Goal: Task Accomplishment & Management: Use online tool/utility

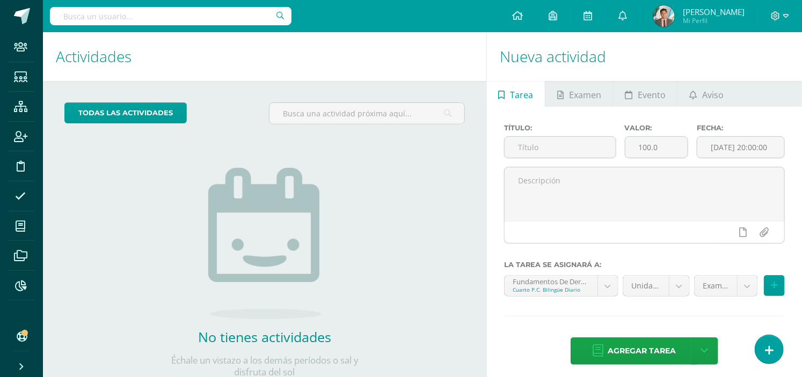
click at [708, 8] on span "[PERSON_NAME]" at bounding box center [714, 11] width 62 height 11
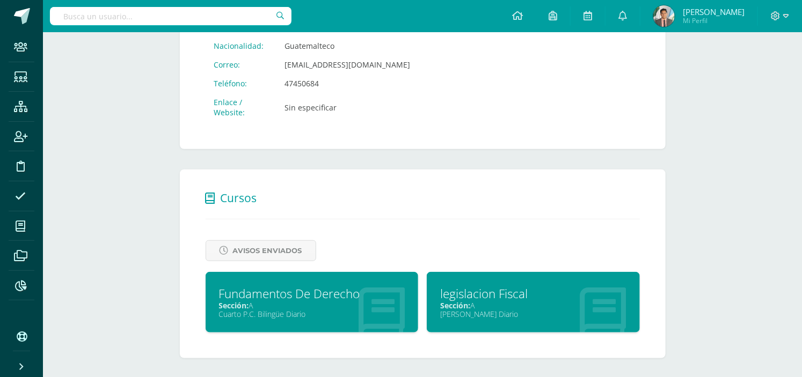
scroll to position [338, 0]
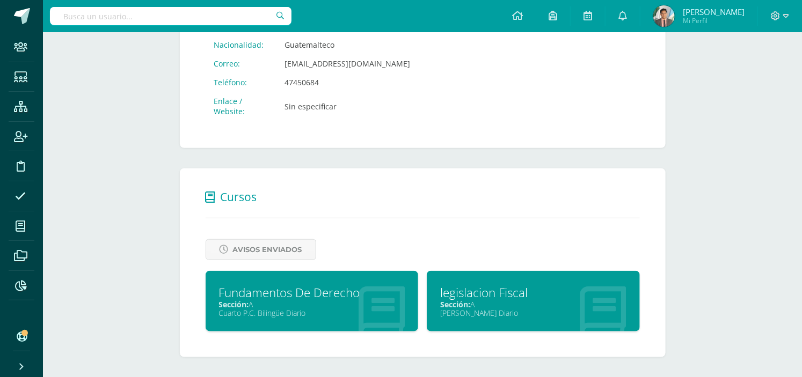
click at [357, 299] on div "Fundamentos De Derecho" at bounding box center [312, 293] width 186 height 17
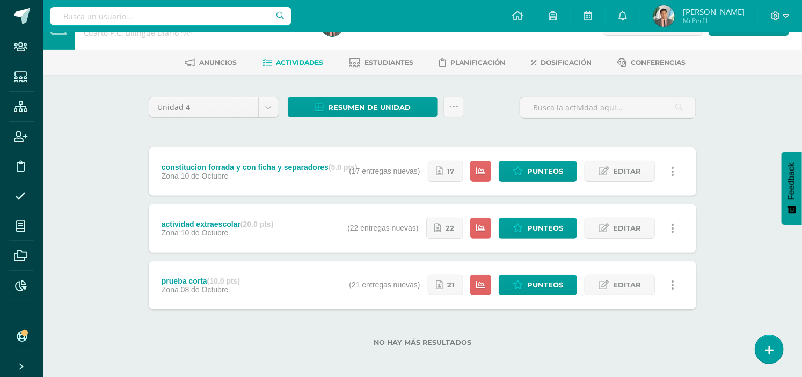
scroll to position [34, 0]
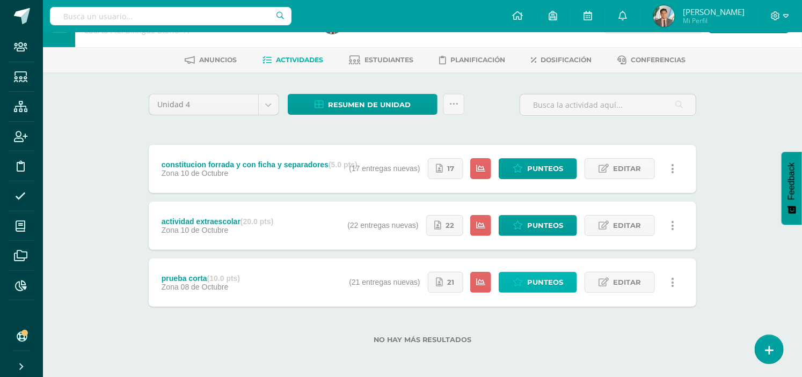
click at [534, 287] on span "Punteos" at bounding box center [545, 283] width 36 height 20
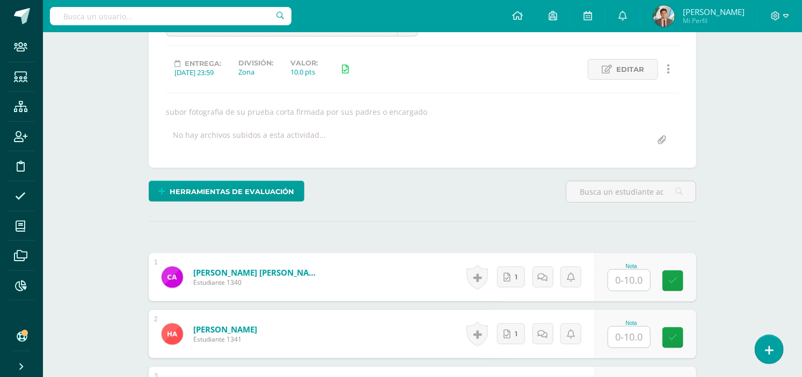
scroll to position [130, 0]
click at [499, 277] on link "1" at bounding box center [511, 276] width 28 height 21
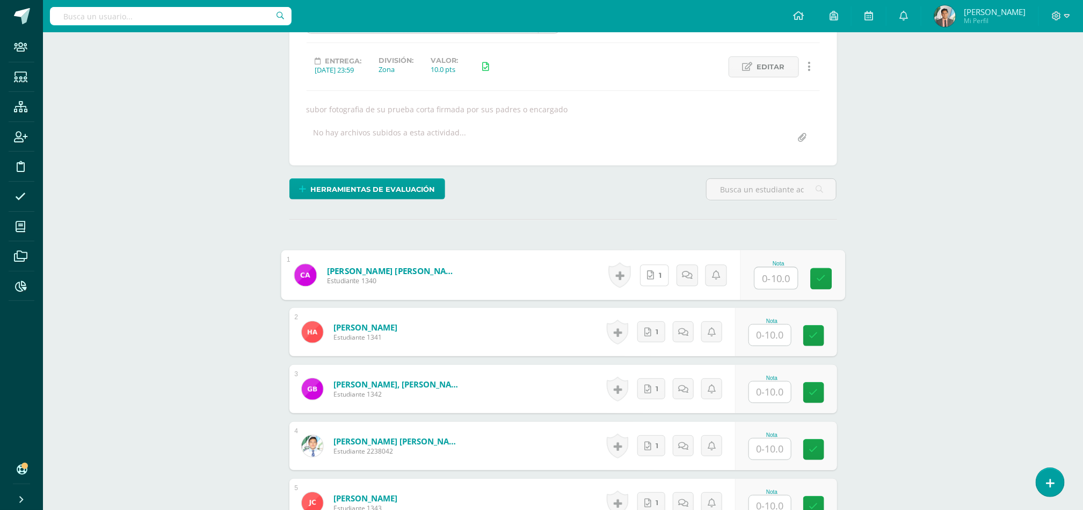
scroll to position [177, 0]
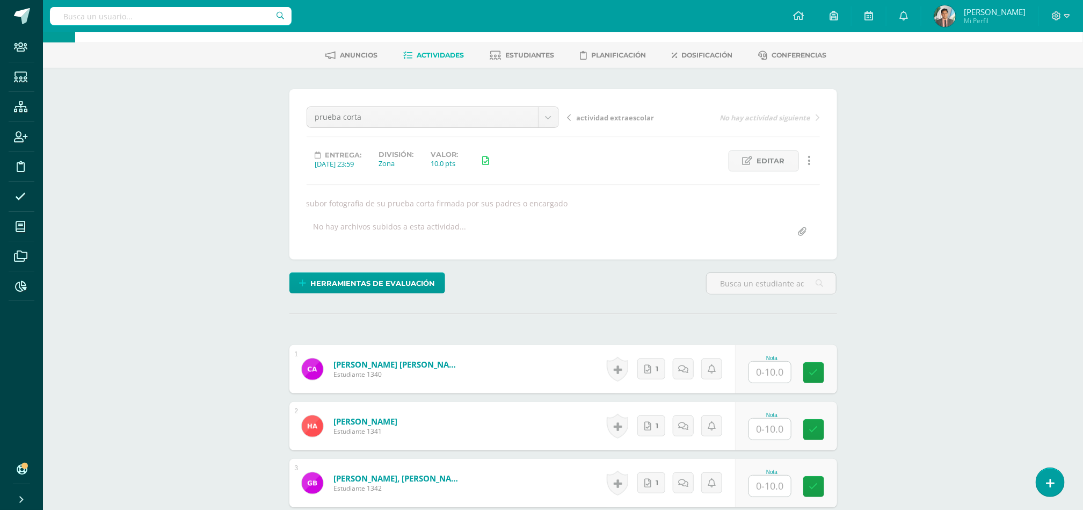
scroll to position [0, 0]
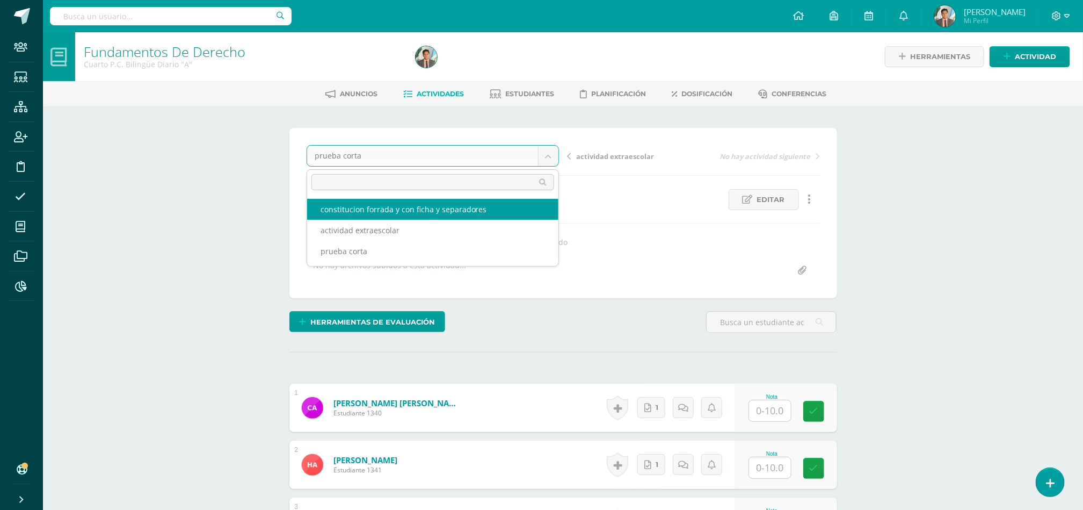
select select "/dashboard/teacher/grade-activity/85359/"
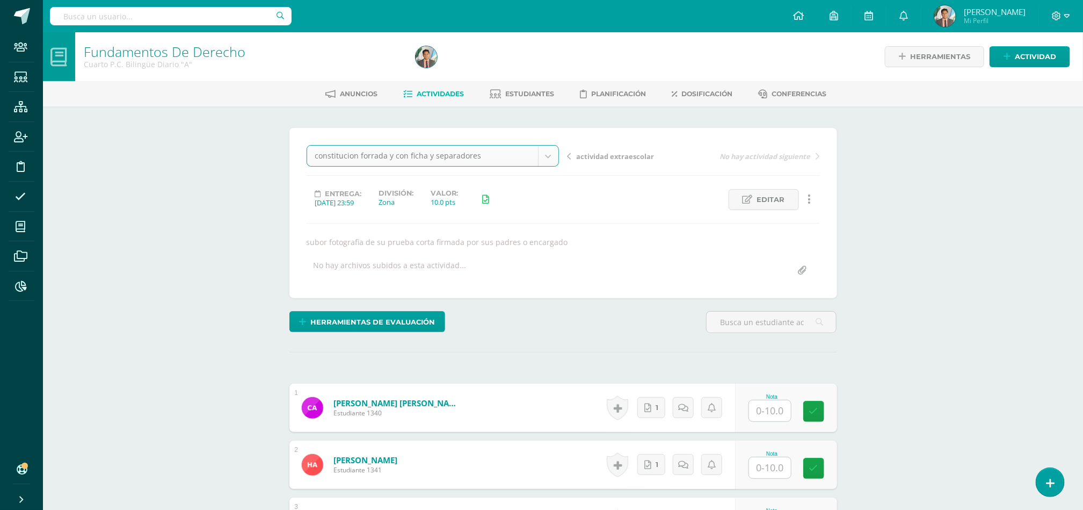
scroll to position [38, 0]
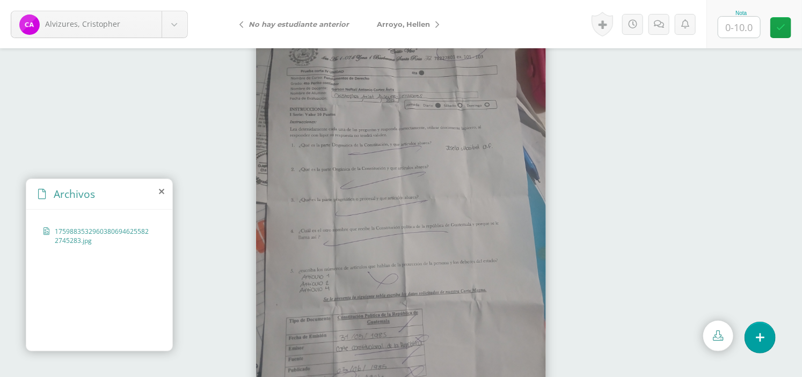
click at [460, 122] on img at bounding box center [401, 213] width 290 height 387
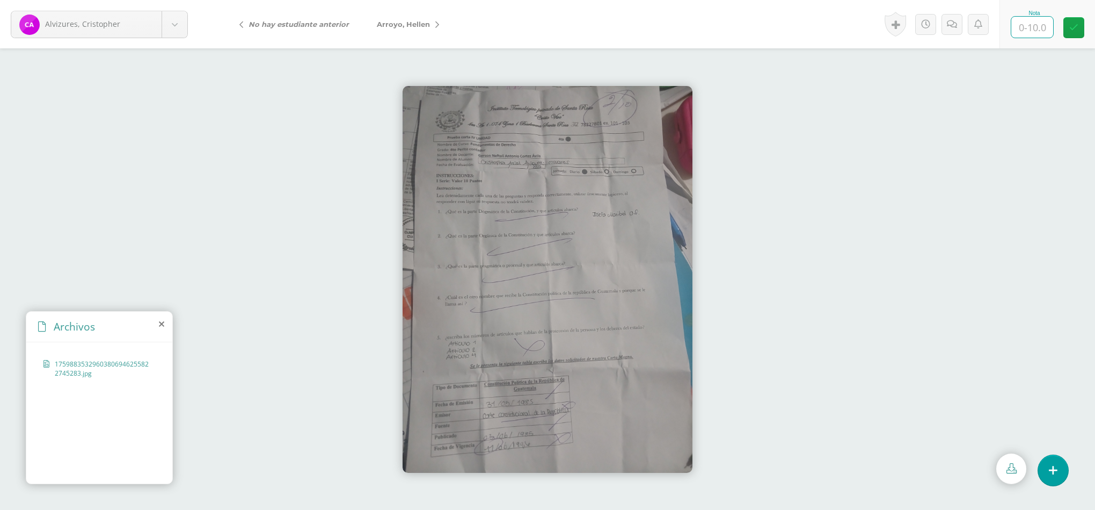
click at [811, 26] on input "text" at bounding box center [1033, 27] width 42 height 21
type input "2"
click at [429, 18] on link "Arroyo, Hellen" at bounding box center [405, 24] width 85 height 26
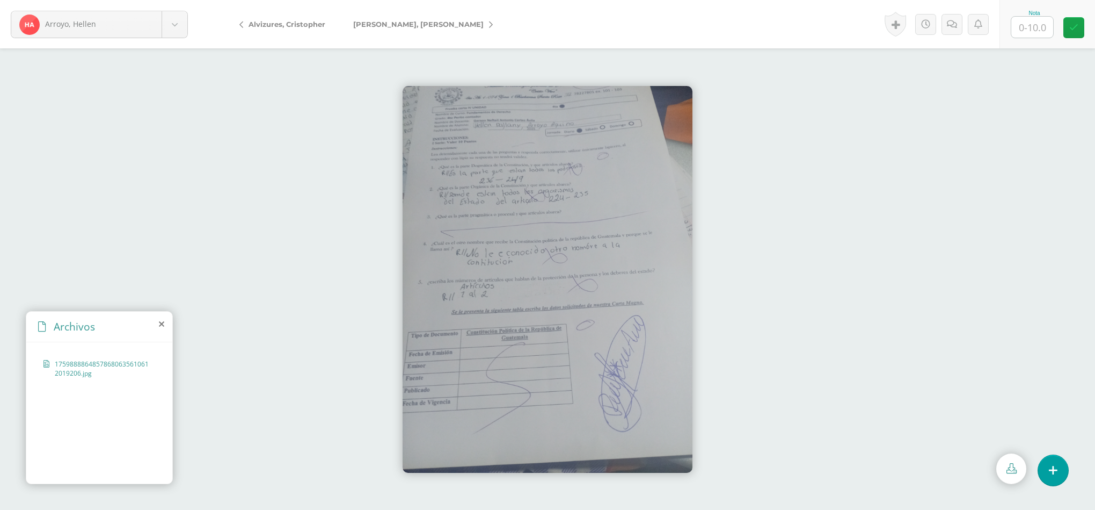
click at [1040, 28] on input "text" at bounding box center [1033, 27] width 42 height 21
type input "0"
click at [424, 18] on link "[PERSON_NAME]" at bounding box center [420, 24] width 162 height 26
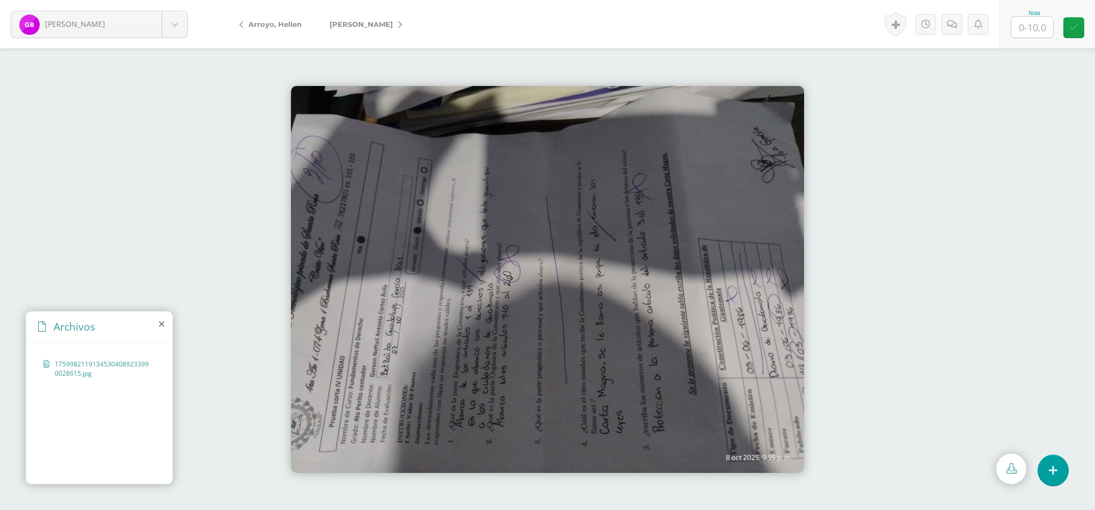
click at [1027, 24] on input "text" at bounding box center [1033, 27] width 42 height 21
type input "2"
click at [397, 21] on link "[PERSON_NAME]" at bounding box center [363, 24] width 95 height 26
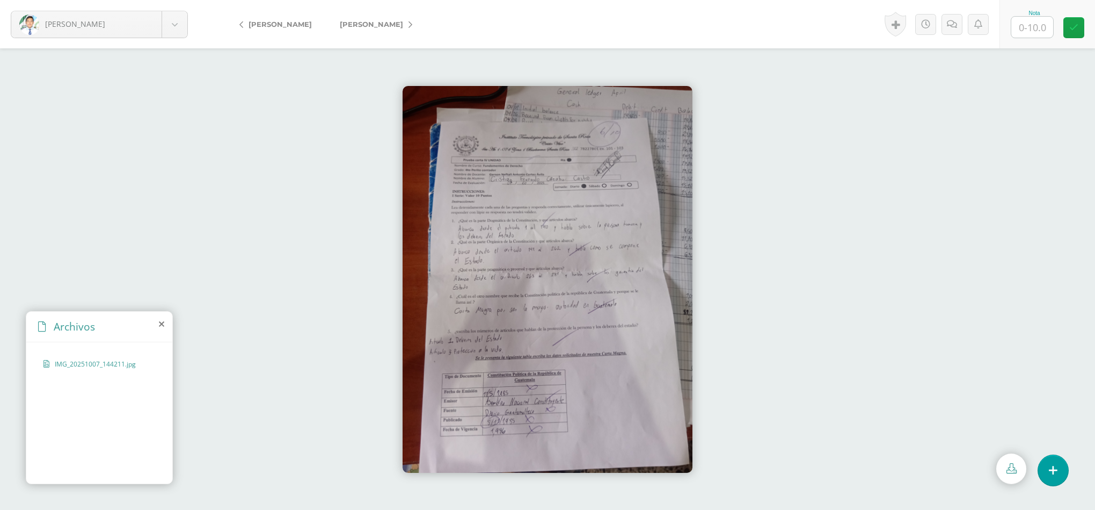
click at [1052, 21] on input "text" at bounding box center [1033, 27] width 42 height 21
type input "6"
click at [377, 30] on link "[PERSON_NAME]" at bounding box center [373, 24] width 95 height 26
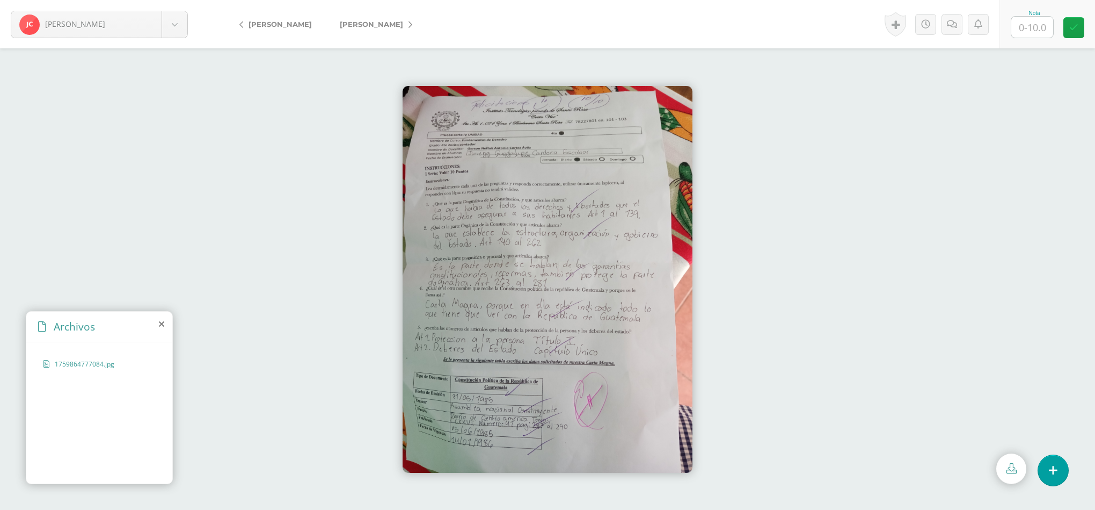
click at [1038, 28] on input "text" at bounding box center [1033, 27] width 42 height 21
type input "10"
click at [940, 21] on div "Historial de actividad Jimena Cardona ha subido 1759864777084.jpg Oct. 7, 2025,…" at bounding box center [944, 24] width 119 height 48
click at [936, 21] on link at bounding box center [929, 24] width 21 height 21
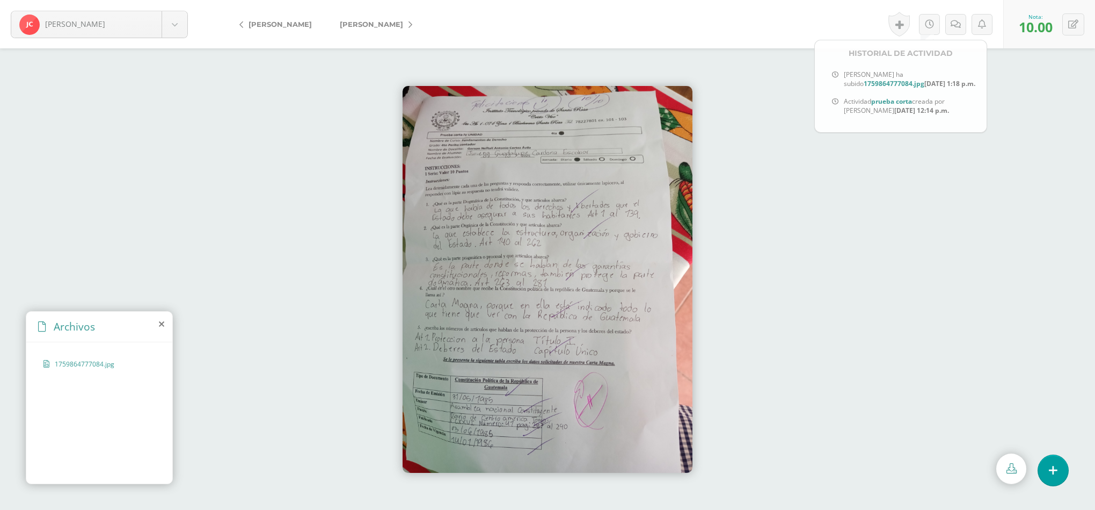
click at [689, 42] on form "Cardona, Jimena Alvizures, Cristopher Arroyo, Hellen Betzaida, García Canahui, …" at bounding box center [547, 24] width 1095 height 48
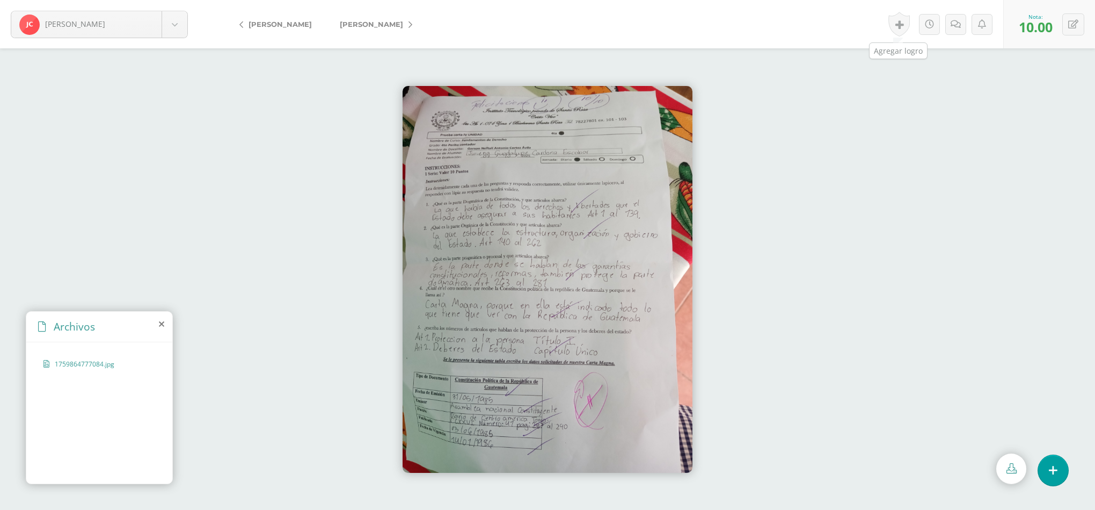
click at [902, 23] on link at bounding box center [899, 24] width 21 height 25
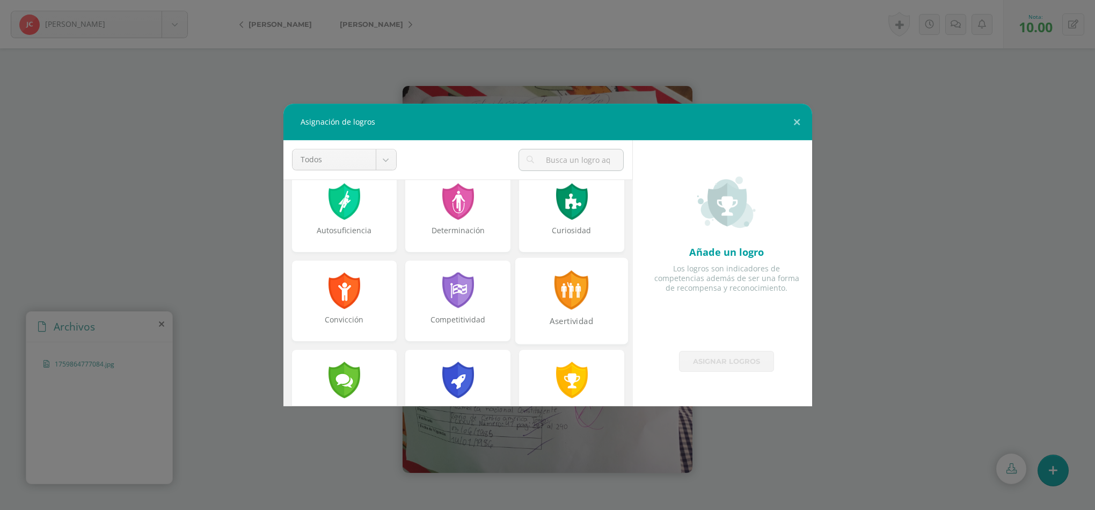
scroll to position [107, 0]
drag, startPoint x: 570, startPoint y: 311, endPoint x: 599, endPoint y: 356, distance: 53.6
click at [570, 310] on div "Asertividad" at bounding box center [571, 300] width 105 height 81
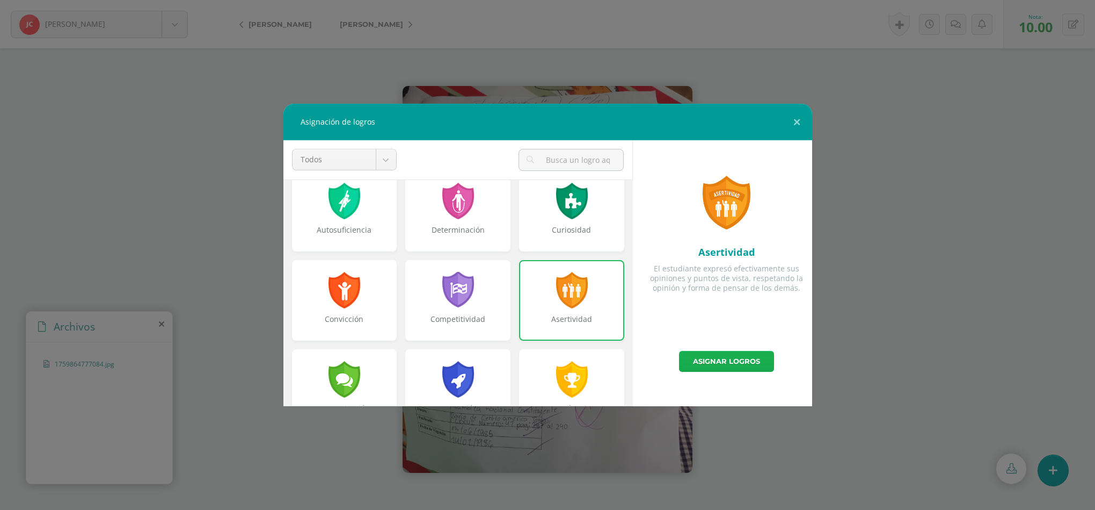
click at [707, 351] on link "Asignar logros" at bounding box center [726, 361] width 95 height 21
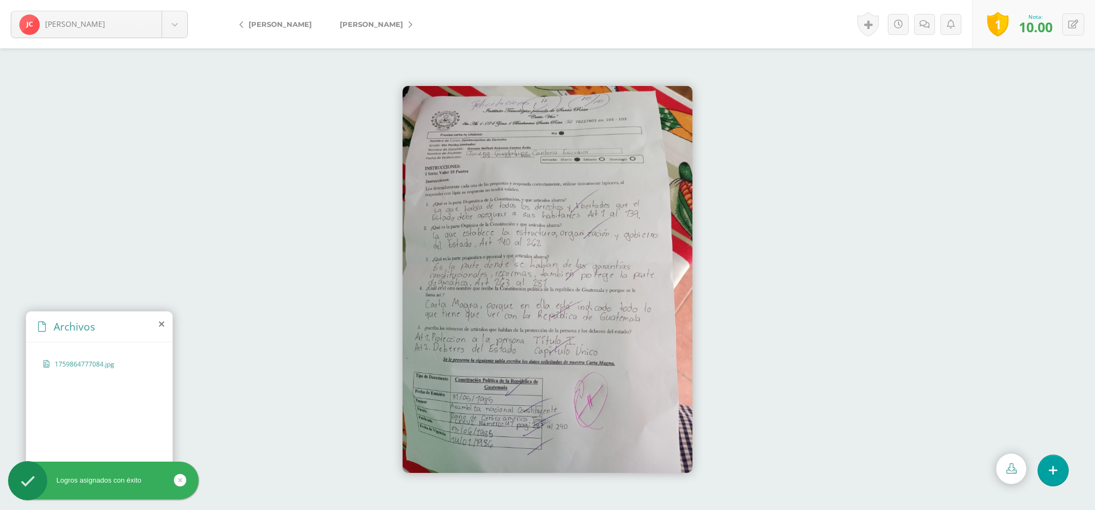
scroll to position [0, 0]
click at [382, 23] on span "[PERSON_NAME]" at bounding box center [371, 24] width 63 height 9
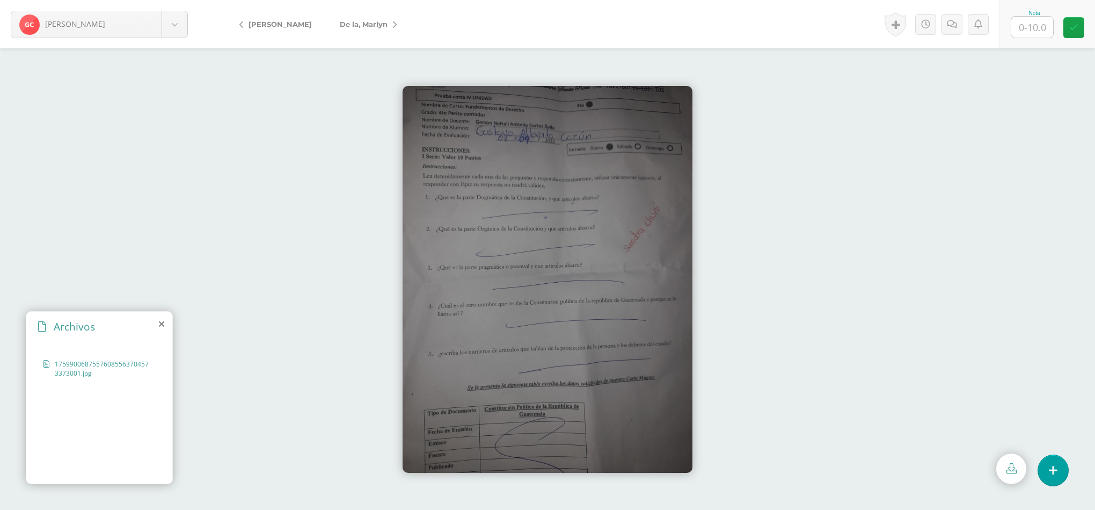
click at [854, 255] on div at bounding box center [547, 266] width 1095 height 23
click at [1030, 26] on input "text" at bounding box center [1033, 27] width 42 height 21
type input "0"
click at [364, 26] on span "De la, Marlyn" at bounding box center [364, 24] width 48 height 9
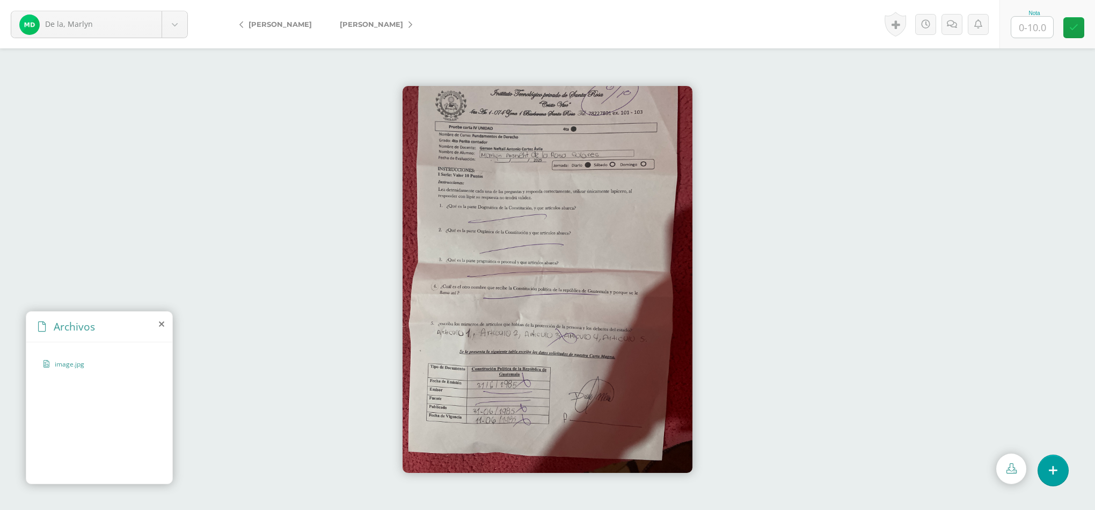
click at [1028, 10] on div "Nota" at bounding box center [1034, 13] width 47 height 6
click at [1040, 38] on div at bounding box center [1032, 27] width 43 height 22
click at [1045, 26] on input "text" at bounding box center [1033, 27] width 42 height 21
type input "0"
click at [389, 26] on span "[PERSON_NAME]" at bounding box center [371, 24] width 63 height 9
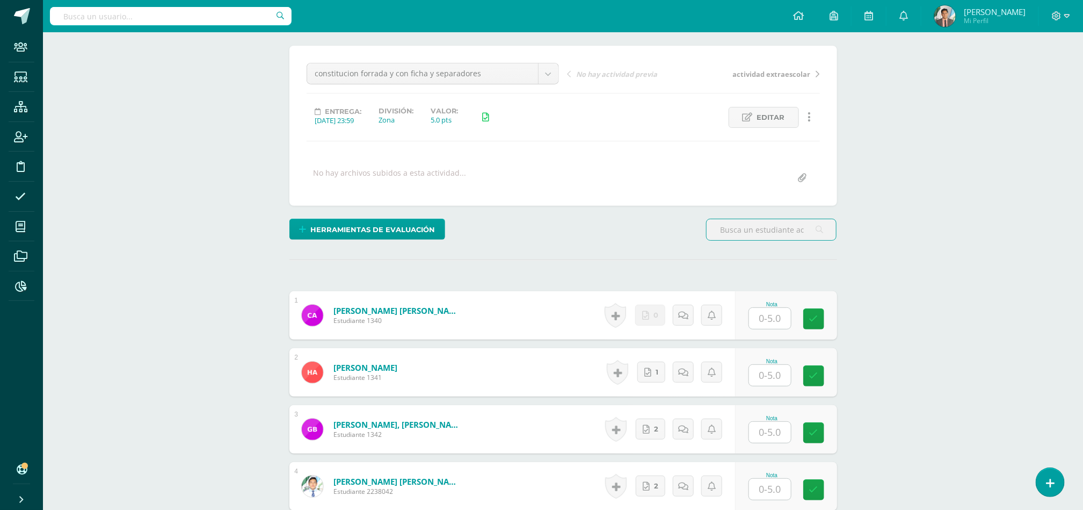
scroll to position [83, 0]
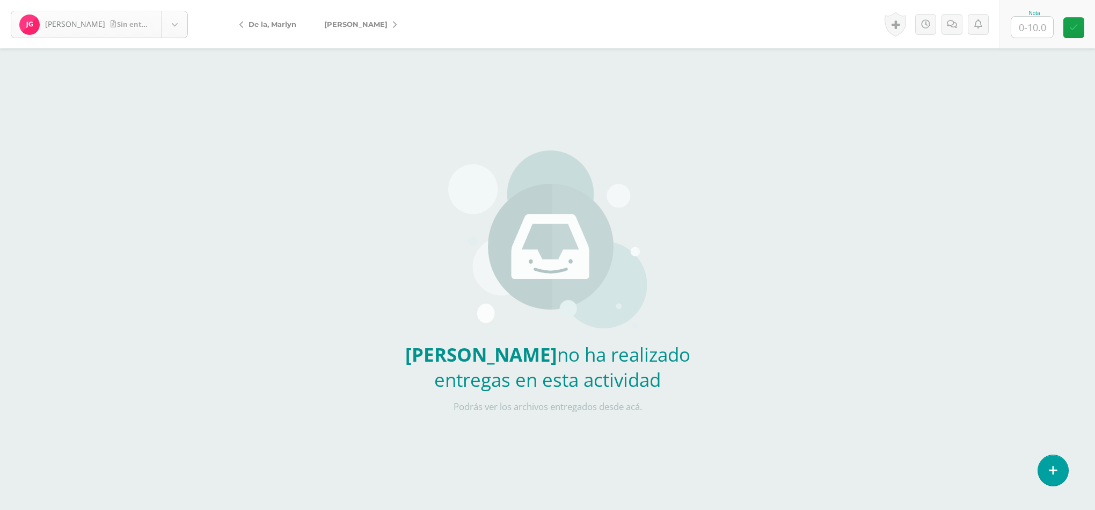
click at [142, 26] on body "[PERSON_NAME] entrega [PERSON_NAME] [PERSON_NAME][GEOGRAPHIC_DATA] [PERSON_NAME…" at bounding box center [547, 223] width 1095 height 447
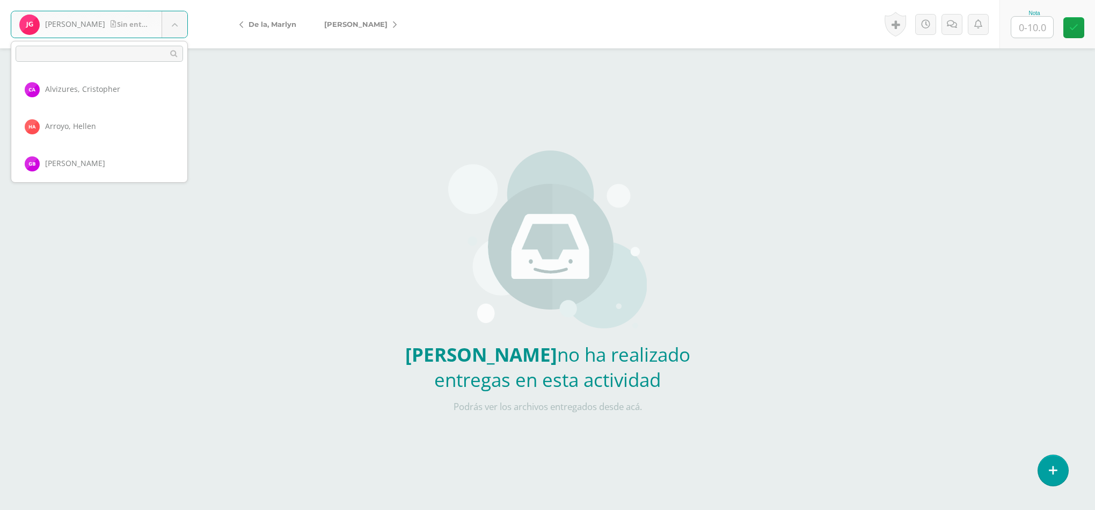
scroll to position [184, 0]
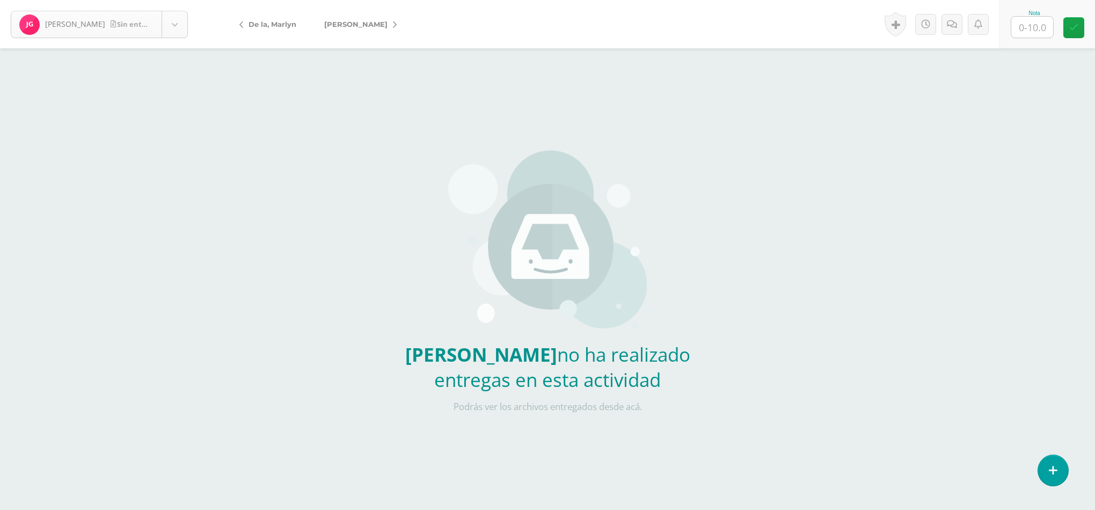
click at [142, 26] on body "[PERSON_NAME] entrega [PERSON_NAME] [PERSON_NAME][GEOGRAPHIC_DATA] [PERSON_NAME…" at bounding box center [547, 223] width 1095 height 447
click at [1031, 26] on input "text" at bounding box center [1033, 27] width 42 height 21
type input "0"
click at [377, 18] on link "[PERSON_NAME]" at bounding box center [357, 24] width 95 height 26
click at [1036, 26] on input "text" at bounding box center [1033, 27] width 42 height 21
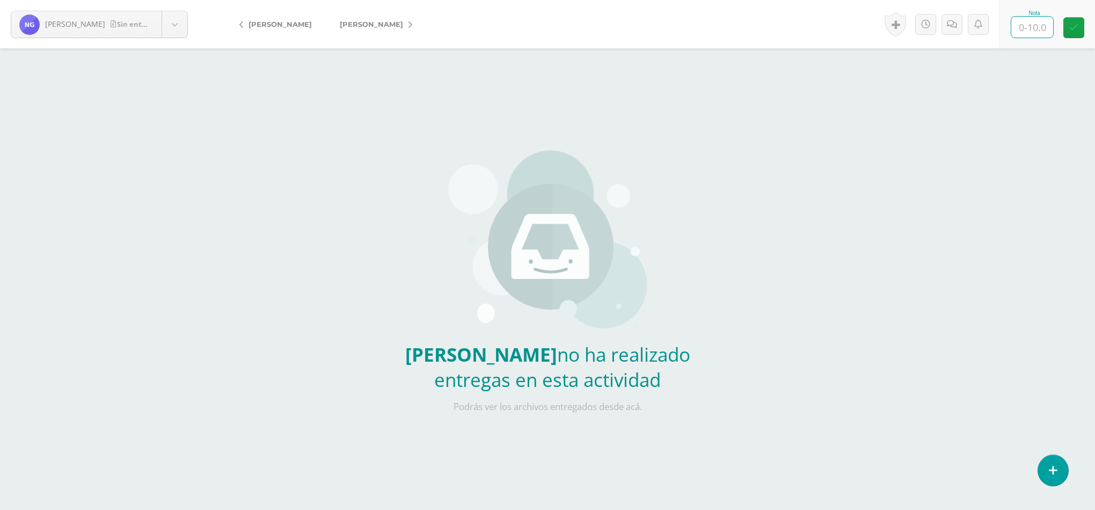
type input "4"
click at [965, 21] on icon at bounding box center [963, 24] width 10 height 9
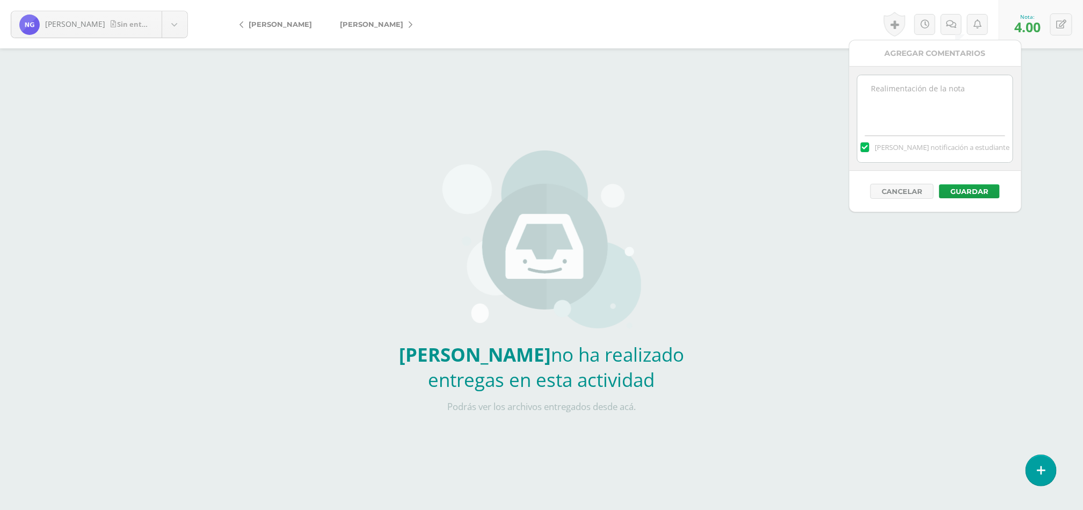
click at [904, 94] on textarea at bounding box center [934, 102] width 155 height 54
type textarea "prueba realizada oral"
click at [979, 190] on button "Guardar" at bounding box center [969, 191] width 61 height 14
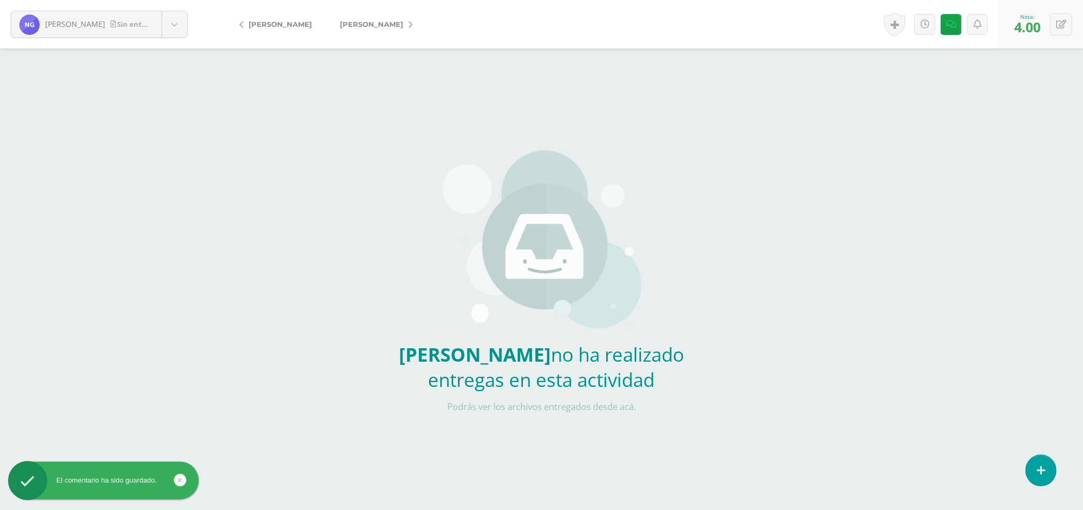
click at [409, 26] on icon at bounding box center [411, 25] width 4 height 8
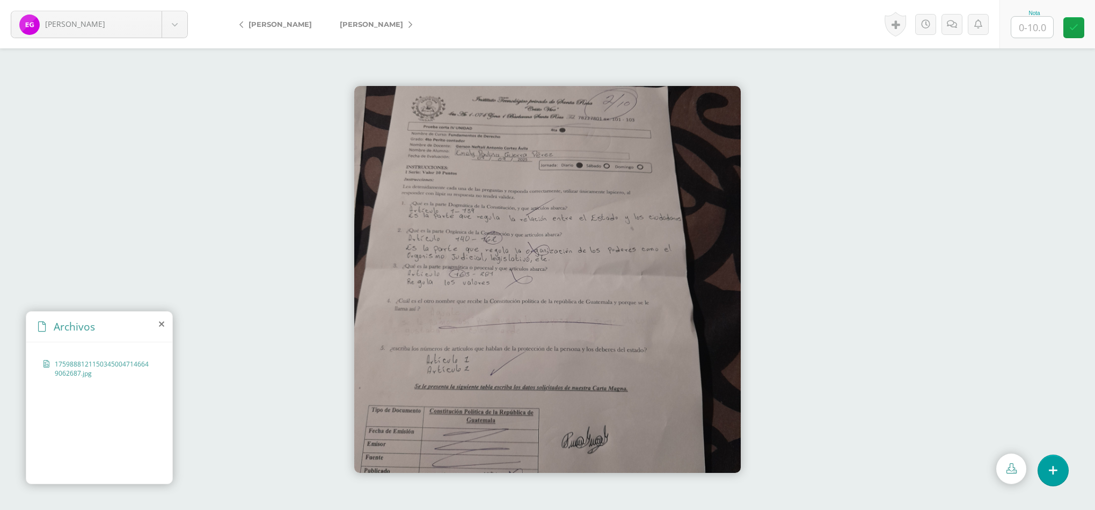
click at [1028, 20] on input "text" at bounding box center [1033, 27] width 42 height 21
type input "2"
click at [410, 18] on link "[PERSON_NAME]" at bounding box center [373, 24] width 95 height 26
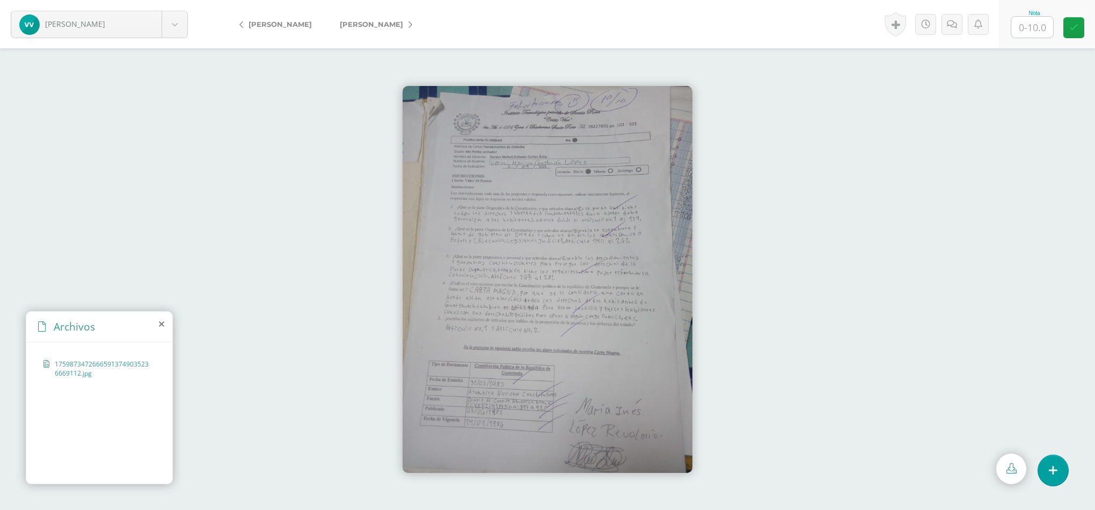
click at [1038, 20] on input "text" at bounding box center [1033, 27] width 42 height 21
type input "10"
click at [934, 27] on link at bounding box center [929, 24] width 21 height 21
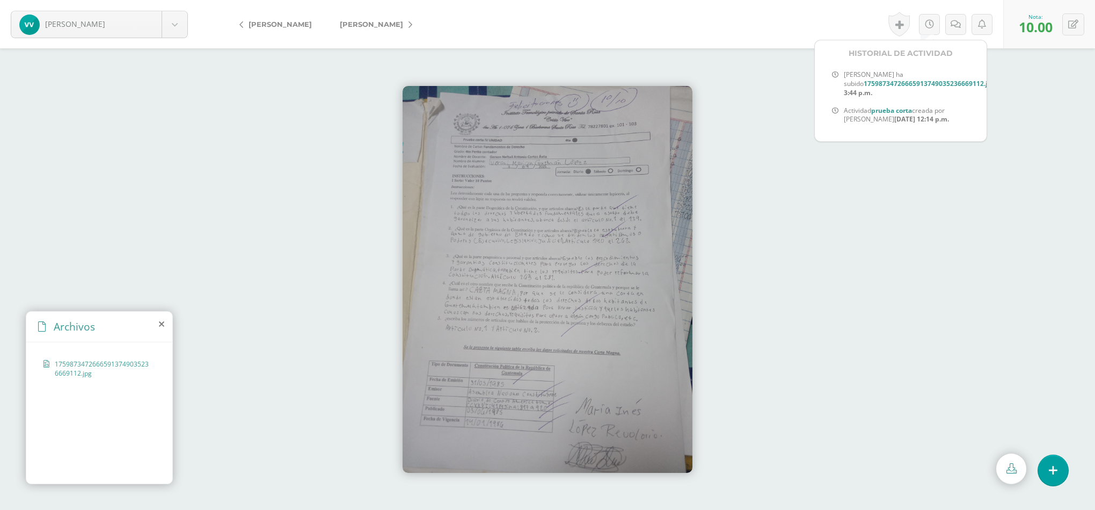
click at [903, 25] on link at bounding box center [899, 24] width 21 height 25
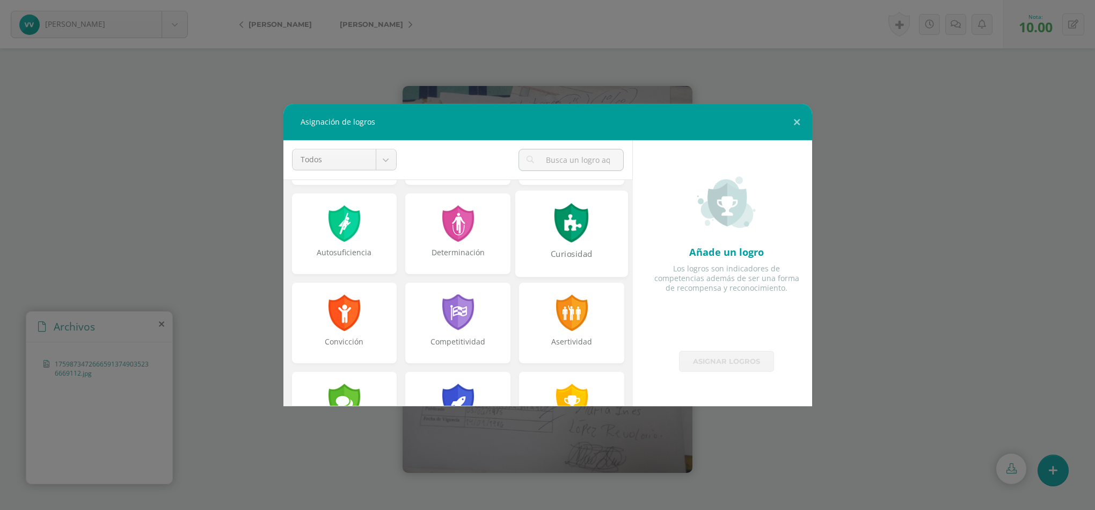
scroll to position [107, 0]
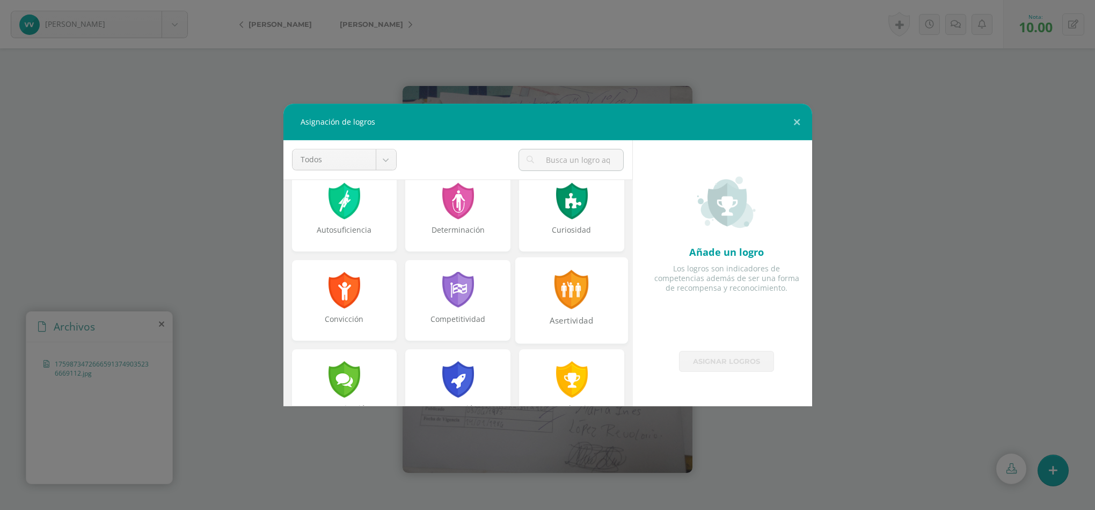
click at [577, 315] on div "Asertividad" at bounding box center [572, 326] width 111 height 23
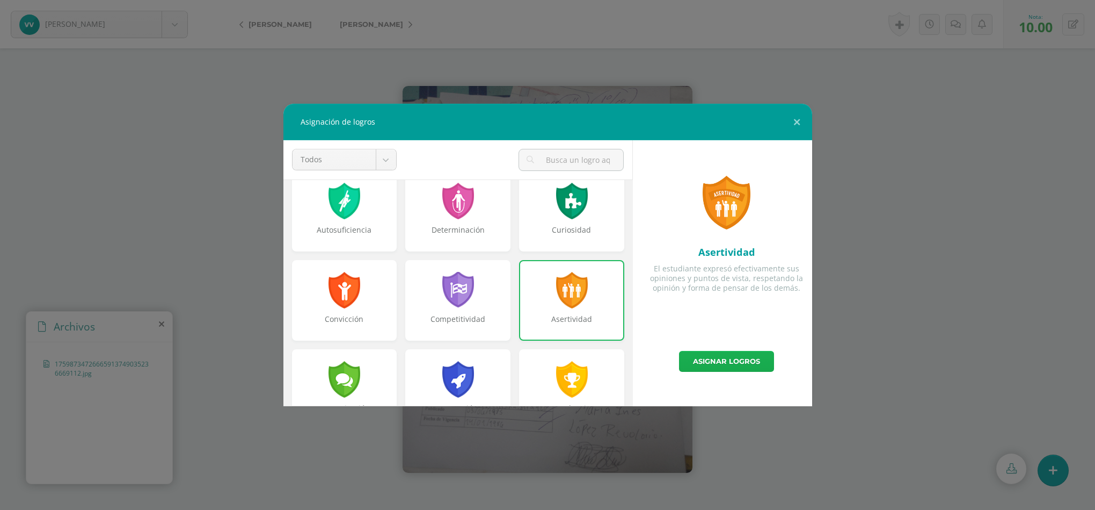
click at [722, 356] on link "Asignar logros" at bounding box center [726, 361] width 95 height 21
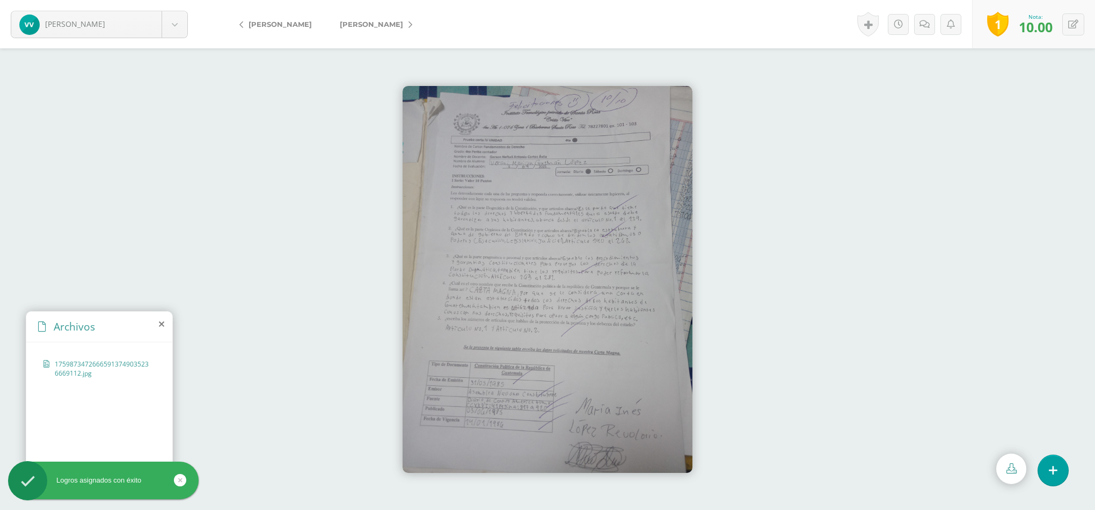
click at [386, 26] on span "[PERSON_NAME]" at bounding box center [371, 24] width 63 height 9
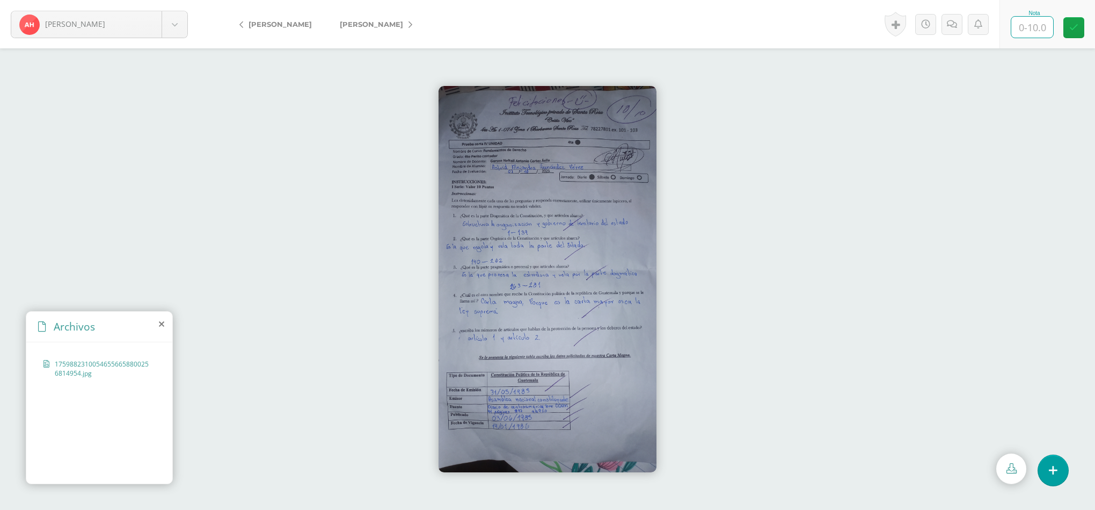
click at [1044, 27] on input "text" at bounding box center [1033, 27] width 42 height 21
click at [1078, 23] on icon at bounding box center [1074, 24] width 10 height 9
type input "10"
click at [898, 24] on link at bounding box center [899, 24] width 21 height 25
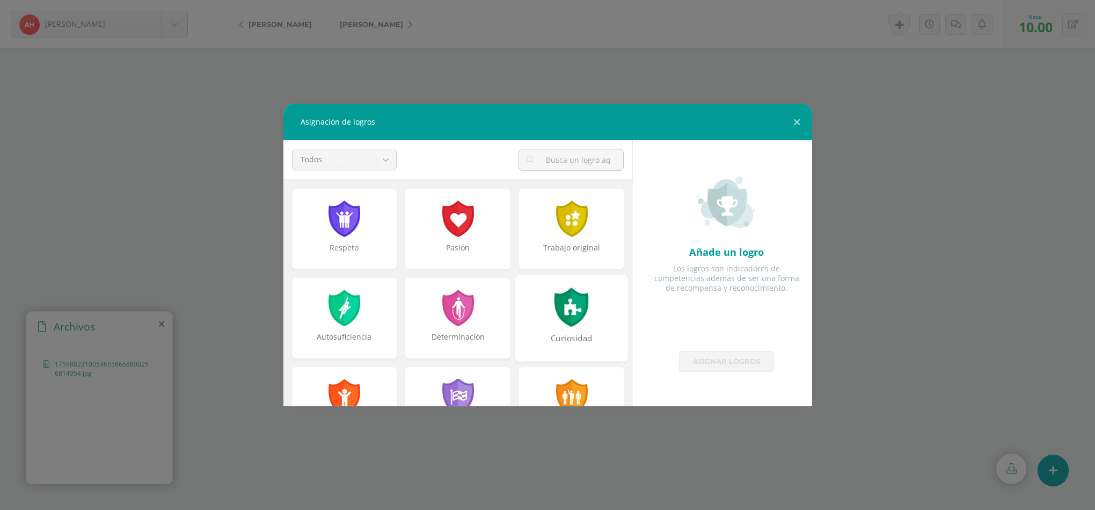
scroll to position [54, 0]
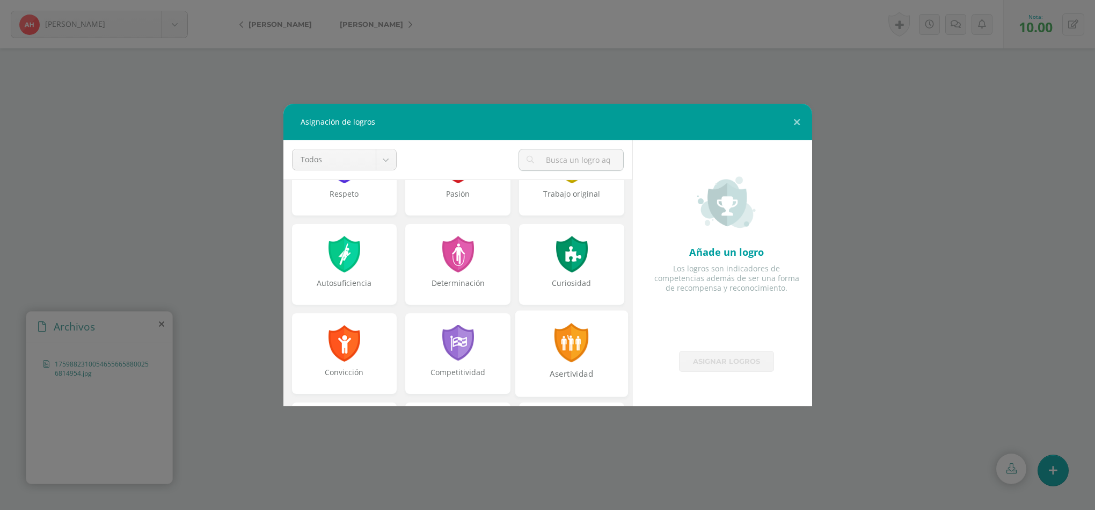
click at [580, 363] on div "Asertividad" at bounding box center [571, 353] width 113 height 86
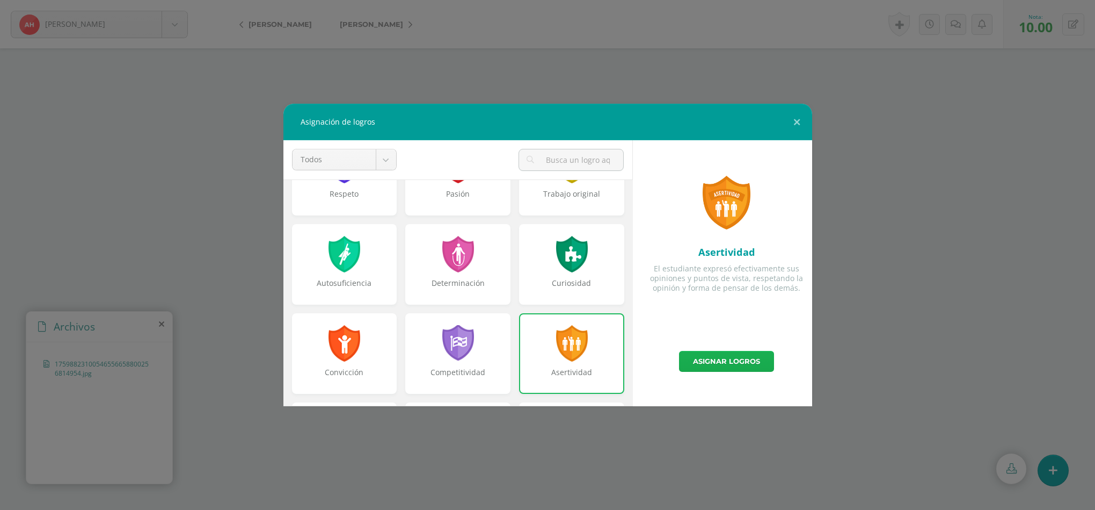
click at [766, 366] on link "Asignar logros" at bounding box center [726, 361] width 95 height 21
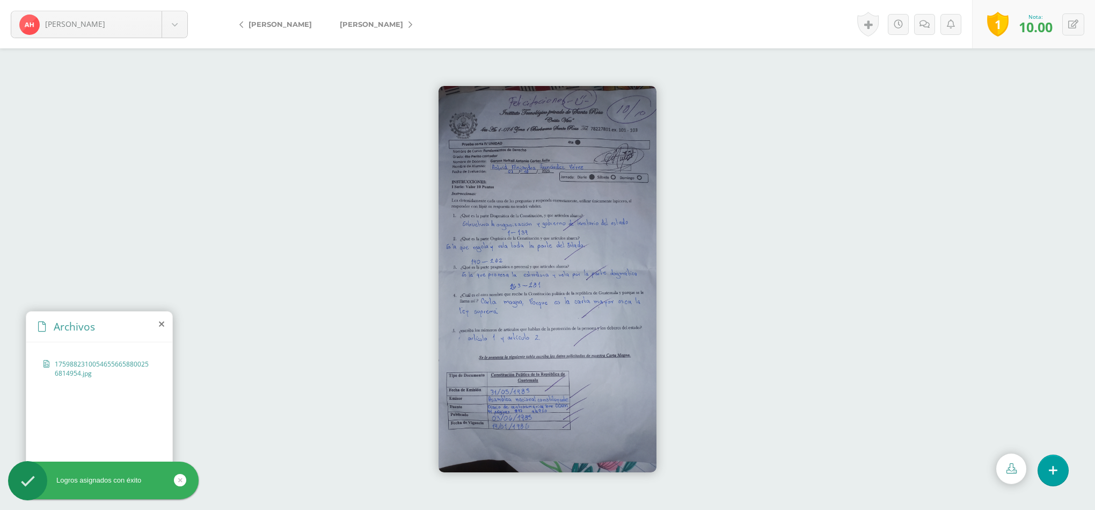
click at [398, 27] on link "[PERSON_NAME]" at bounding box center [373, 24] width 95 height 26
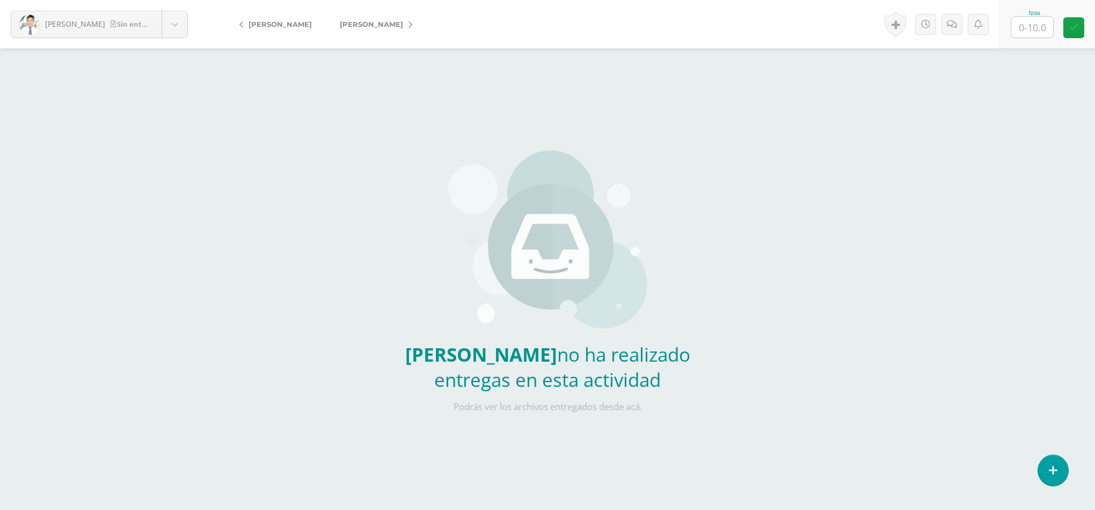
click at [1033, 25] on input "text" at bounding box center [1033, 27] width 42 height 21
type input "0"
click at [374, 34] on link "[PERSON_NAME]" at bounding box center [373, 24] width 95 height 26
click at [1031, 18] on input "text" at bounding box center [1033, 27] width 42 height 21
type input "0"
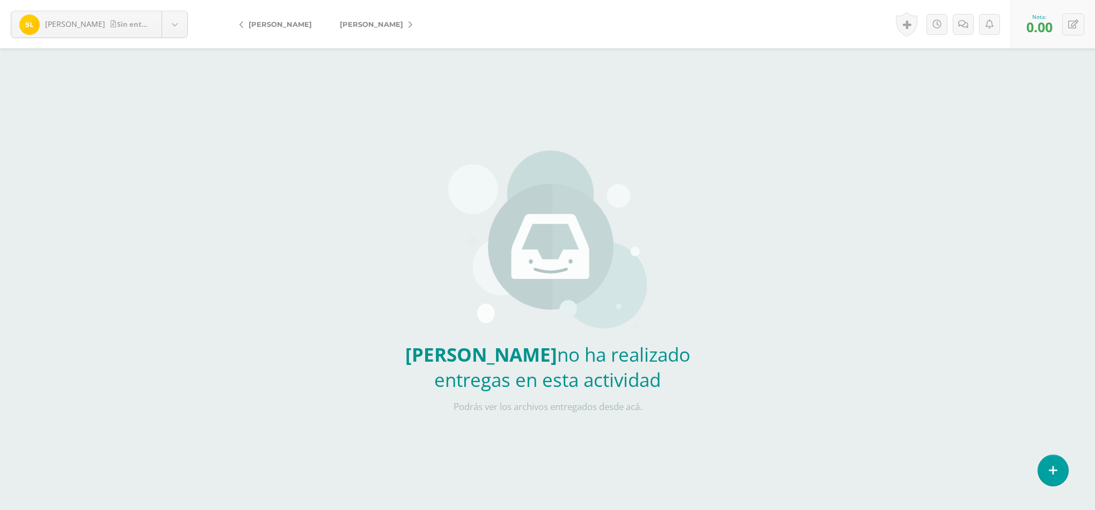
click at [397, 25] on link "[PERSON_NAME]" at bounding box center [373, 24] width 95 height 26
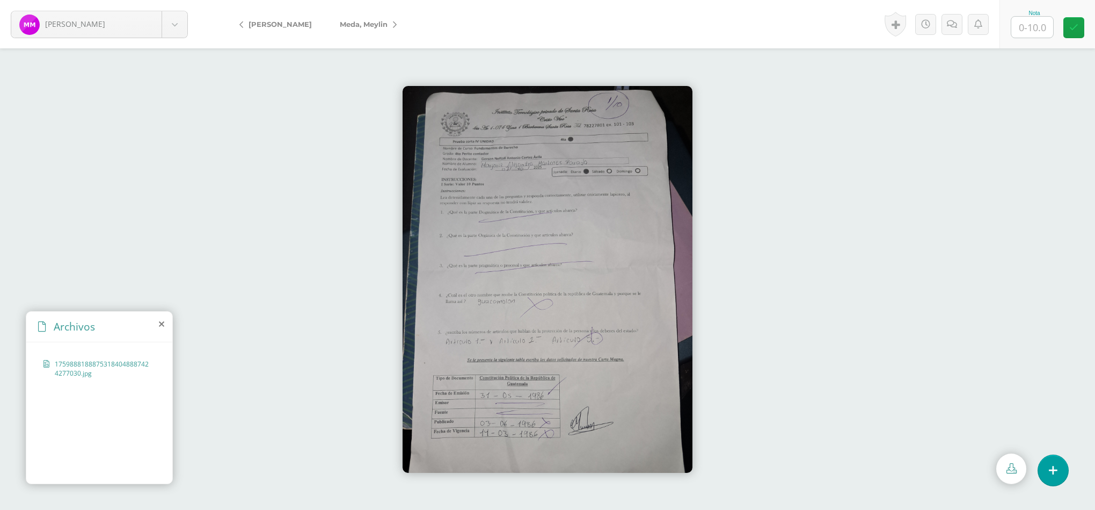
click at [1028, 33] on input "text" at bounding box center [1033, 27] width 42 height 21
type input "1"
click at [397, 23] on form "Martínez, Marjorie Alvizures, Cristopher Arroyo, Hellen Betzaida, García Canahu…" at bounding box center [547, 24] width 1095 height 48
click at [374, 21] on span "Meda, Meylin" at bounding box center [364, 24] width 48 height 9
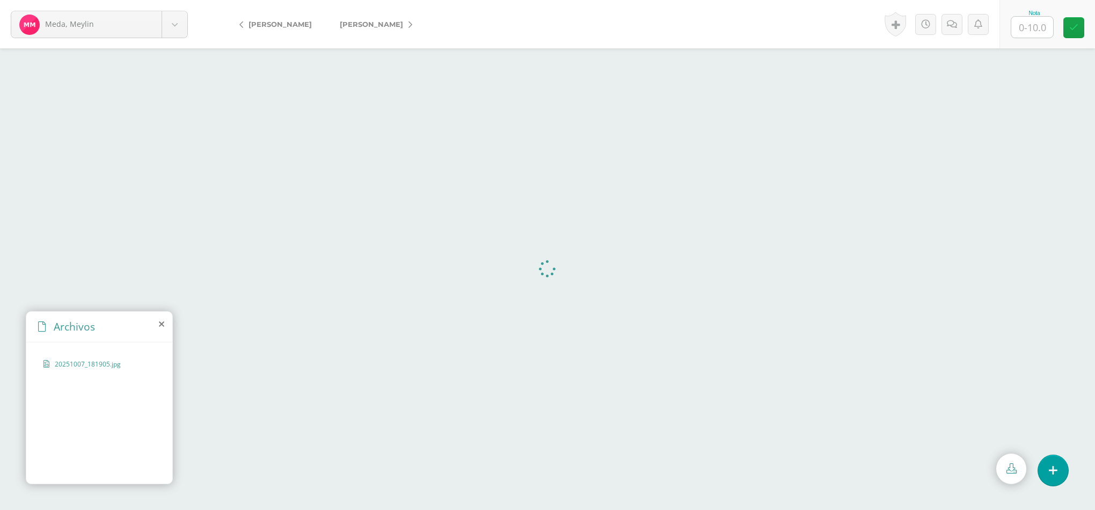
click at [984, 217] on div at bounding box center [547, 278] width 1095 height 461
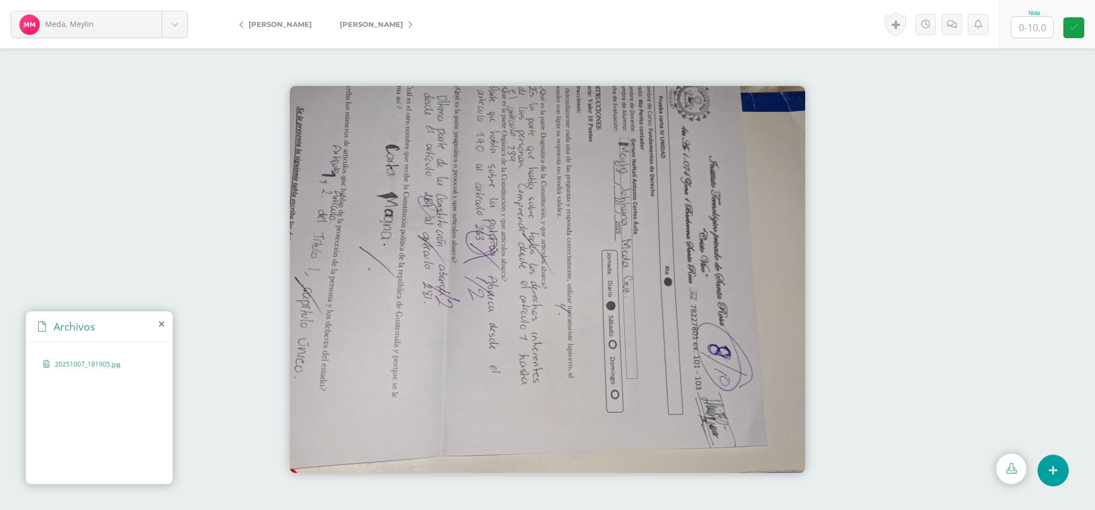
click at [1041, 25] on input "text" at bounding box center [1033, 27] width 42 height 21
type input "8"
click at [359, 13] on link "[PERSON_NAME]" at bounding box center [373, 24] width 95 height 26
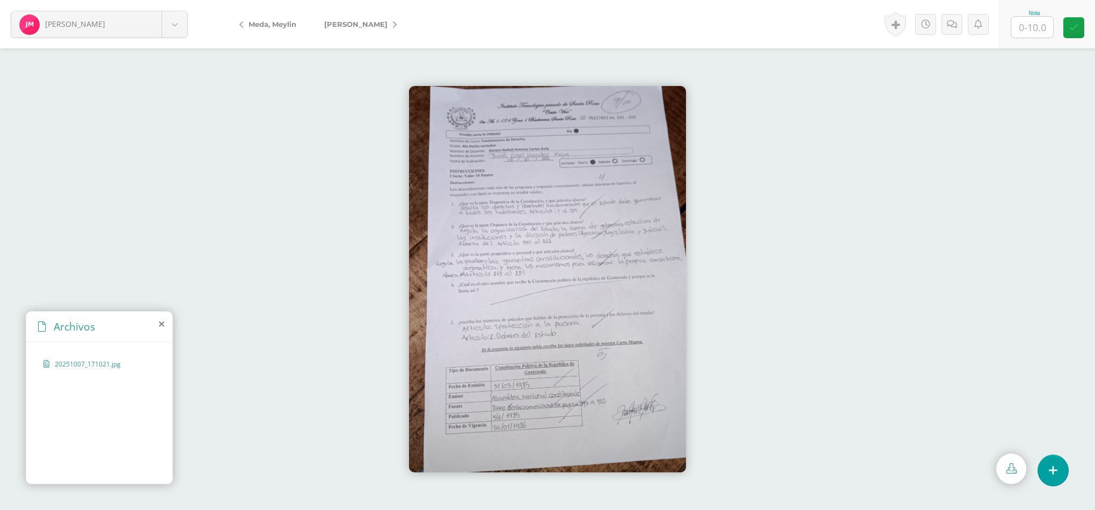
click at [1038, 26] on input "text" at bounding box center [1033, 27] width 42 height 21
type input "9"
click at [350, 13] on link "[PERSON_NAME]" at bounding box center [357, 24] width 95 height 26
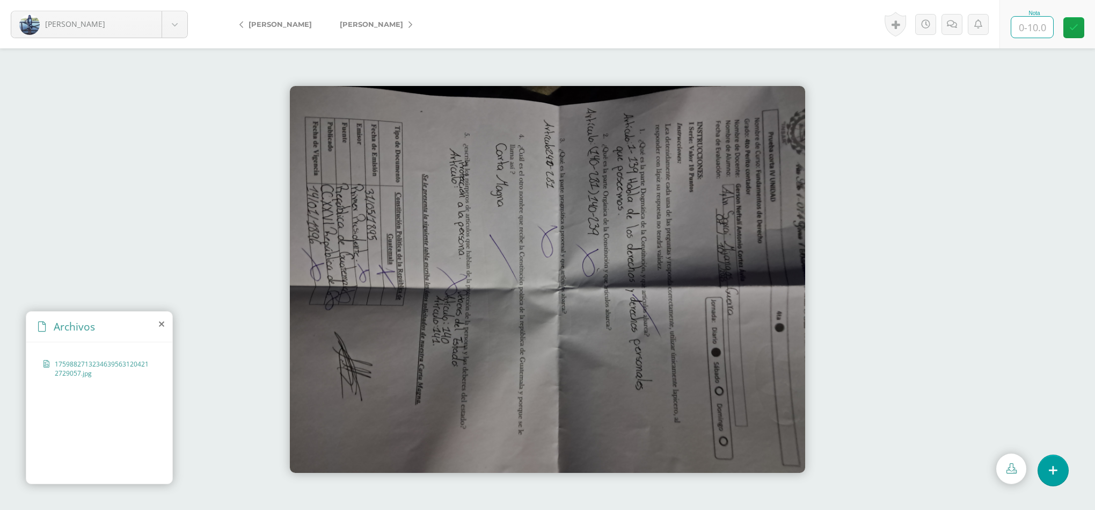
click at [1033, 26] on input "text" at bounding box center [1033, 27] width 42 height 21
type input "2"
click at [353, 28] on link "[PERSON_NAME]" at bounding box center [373, 24] width 95 height 26
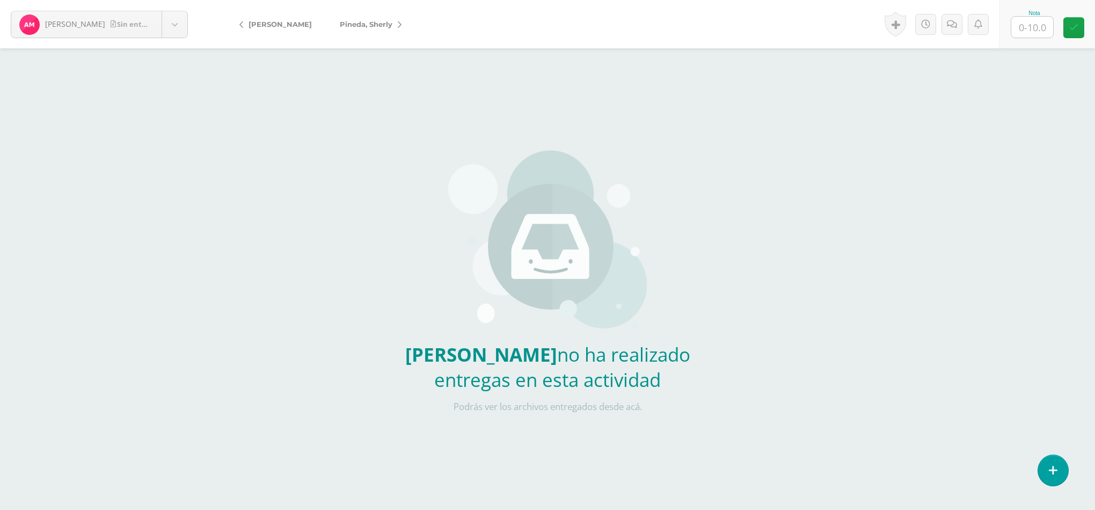
click at [1040, 29] on input "text" at bounding box center [1033, 27] width 42 height 21
type input "0"
click at [402, 23] on link "Pineda, Sherly" at bounding box center [368, 24] width 84 height 26
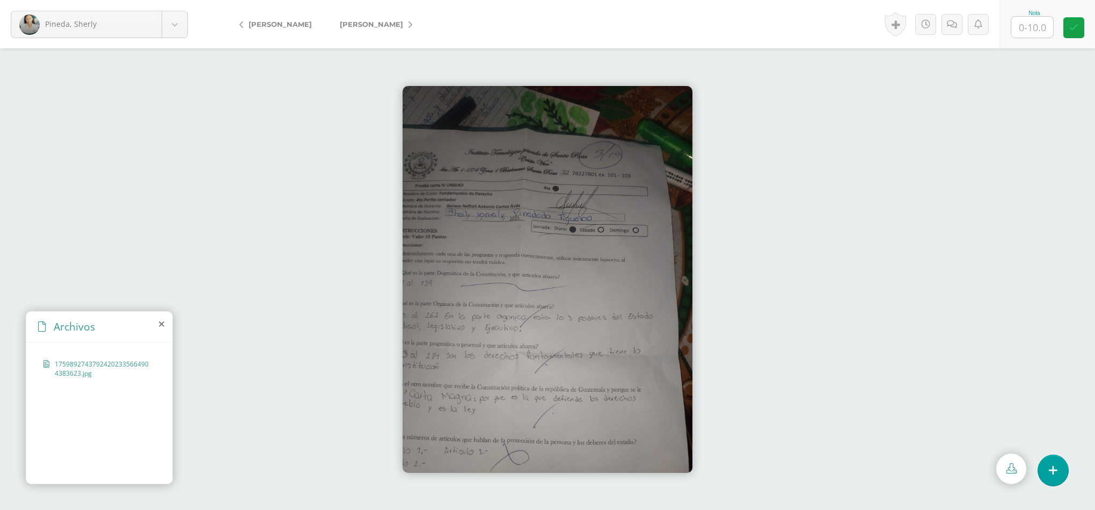
click at [1033, 24] on input "text" at bounding box center [1033, 27] width 42 height 21
type input "3"
click at [358, 26] on span "[PERSON_NAME]" at bounding box center [371, 24] width 63 height 9
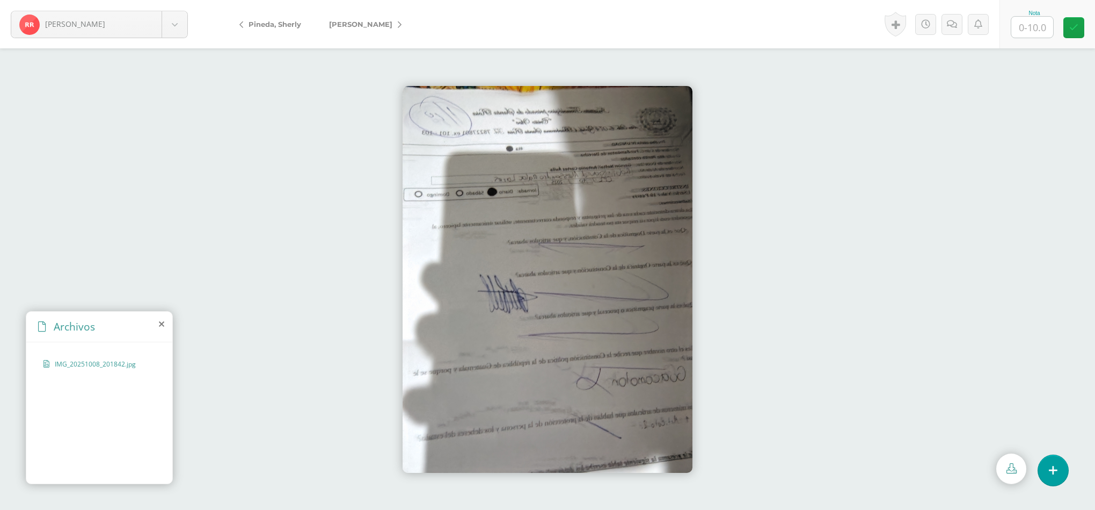
click at [1044, 28] on input "text" at bounding box center [1033, 27] width 42 height 21
type input "0"
click at [390, 25] on span "[PERSON_NAME]" at bounding box center [360, 24] width 63 height 9
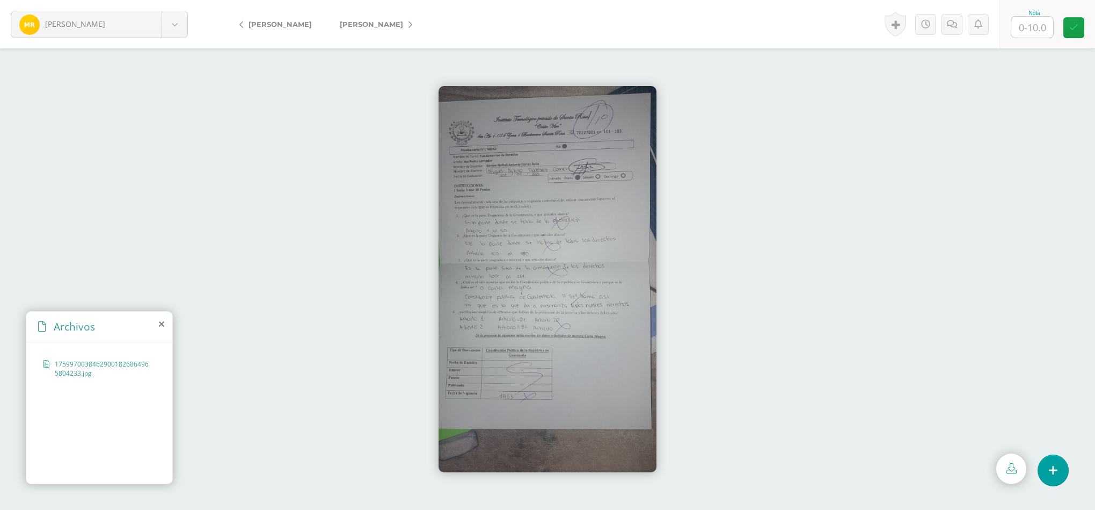
click at [1024, 27] on input "text" at bounding box center [1033, 27] width 42 height 21
type input "1"
click at [367, 21] on span "[PERSON_NAME]" at bounding box center [371, 24] width 63 height 9
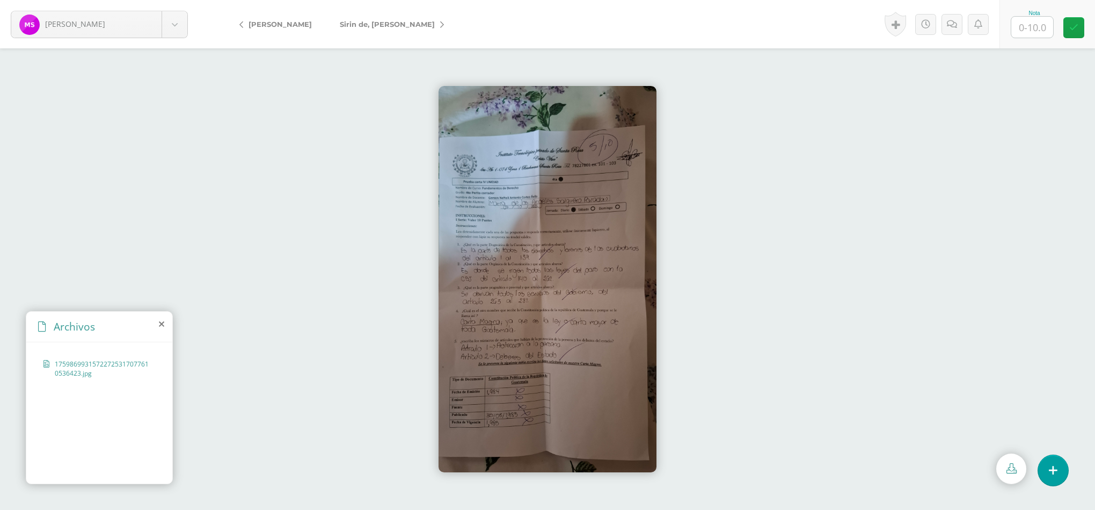
click at [1031, 30] on input "text" at bounding box center [1033, 27] width 42 height 21
type input "5"
click at [422, 16] on link "Sirin de, [PERSON_NAME]" at bounding box center [389, 24] width 127 height 26
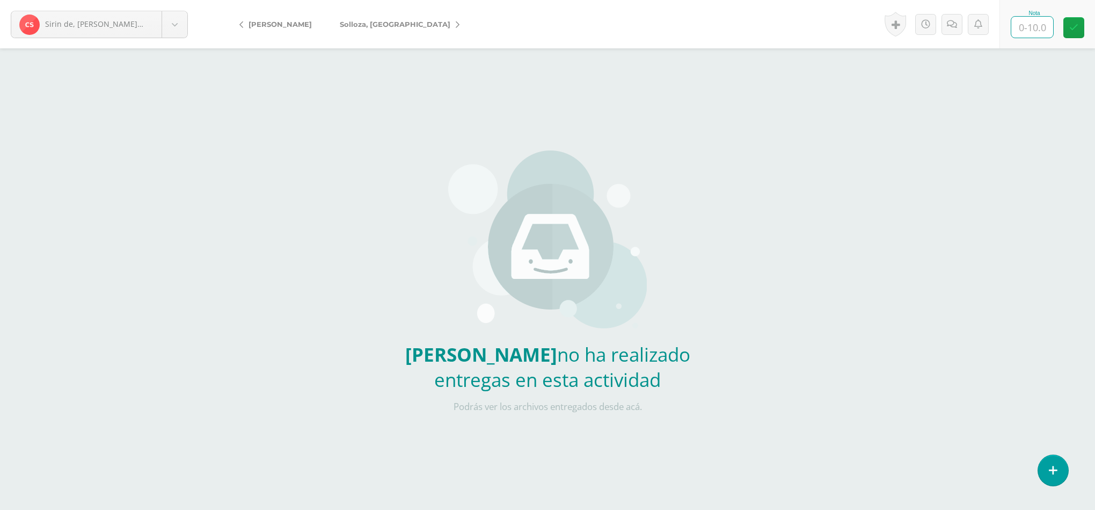
click at [1015, 27] on input "text" at bounding box center [1033, 27] width 42 height 21
type input "0"
click at [375, 35] on link "Solloza, [GEOGRAPHIC_DATA]" at bounding box center [397, 24] width 142 height 26
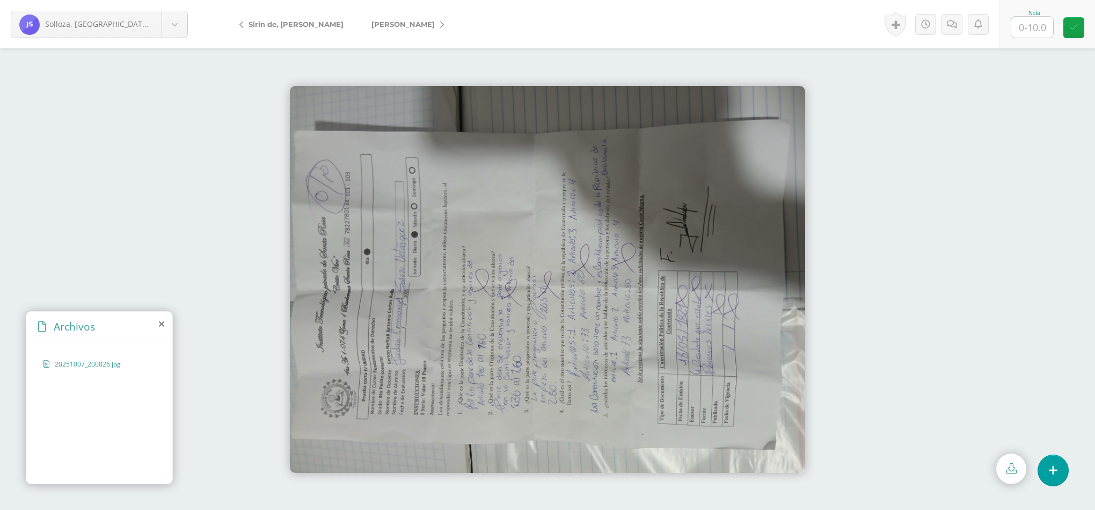
click at [1027, 27] on input "text" at bounding box center [1033, 27] width 42 height 21
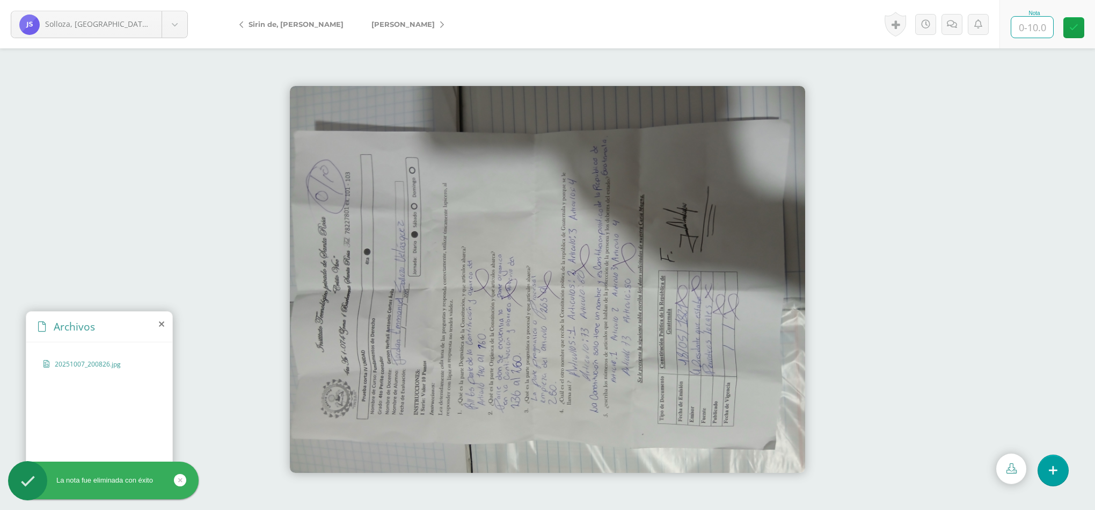
type input "0"
click at [398, 25] on span "[PERSON_NAME]" at bounding box center [403, 24] width 63 height 9
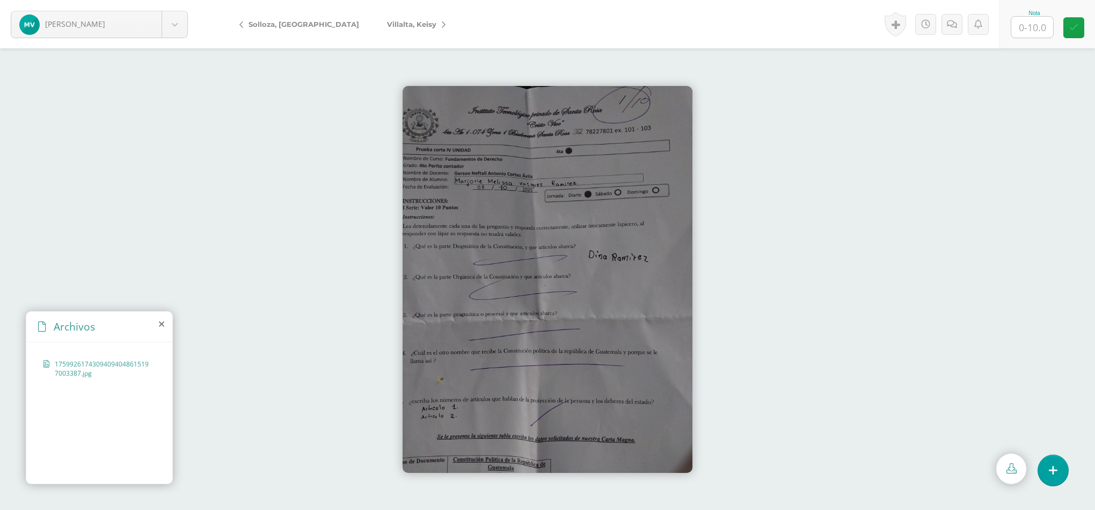
click at [1036, 31] on input "text" at bounding box center [1033, 27] width 42 height 21
type input "1"
click at [911, 253] on div at bounding box center [547, 278] width 1095 height 461
click at [402, 28] on link "Villalta, Keisy" at bounding box center [413, 24] width 81 height 26
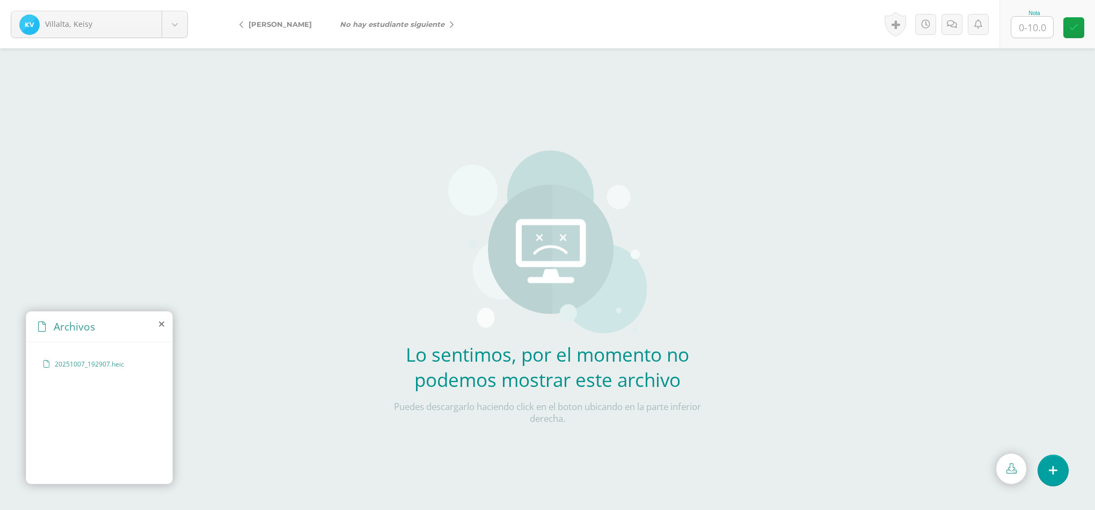
click at [92, 365] on span "20251007_192907.heic" at bounding box center [99, 363] width 88 height 9
click at [94, 365] on span "20251007_192907.heic" at bounding box center [99, 363] width 88 height 9
click at [451, 353] on h2 "Lo sentimos, por el momento no podemos mostrar este archivo" at bounding box center [547, 366] width 317 height 50
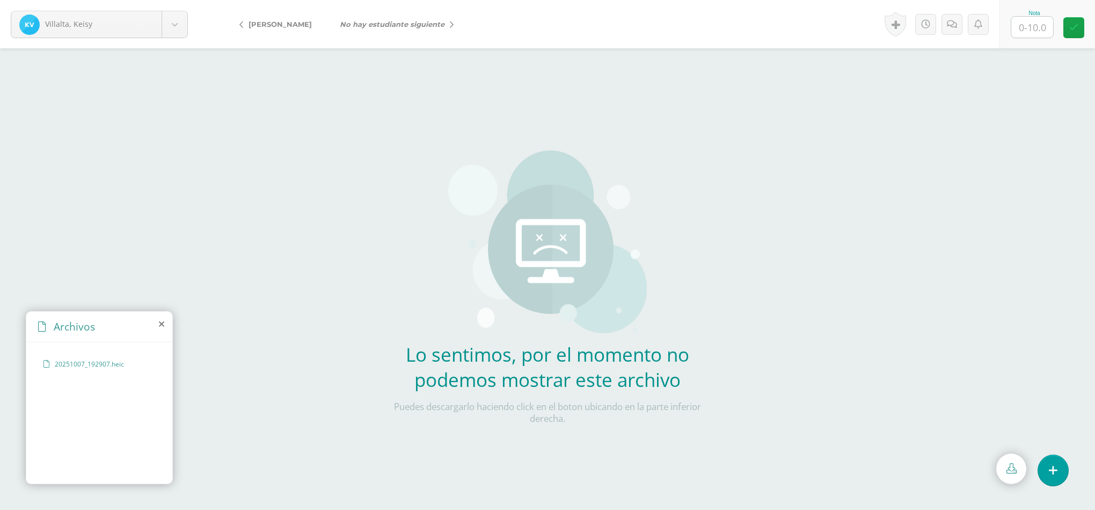
click at [371, 26] on icon "No hay estudiante siguiente" at bounding box center [392, 24] width 105 height 9
click at [148, 25] on body "[PERSON_NAME] [PERSON_NAME] [PERSON_NAME][GEOGRAPHIC_DATA] [PERSON_NAME], [PERS…" at bounding box center [547, 229] width 1095 height 459
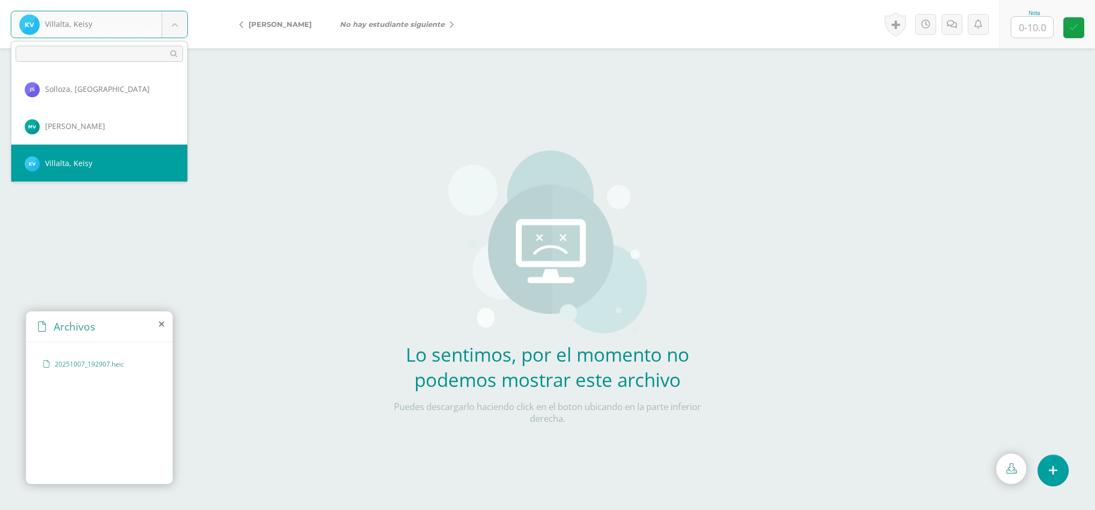
scroll to position [893, 0]
click at [104, 369] on body "[PERSON_NAME] [PERSON_NAME] [PERSON_NAME][GEOGRAPHIC_DATA] [PERSON_NAME], [PERS…" at bounding box center [547, 229] width 1095 height 459
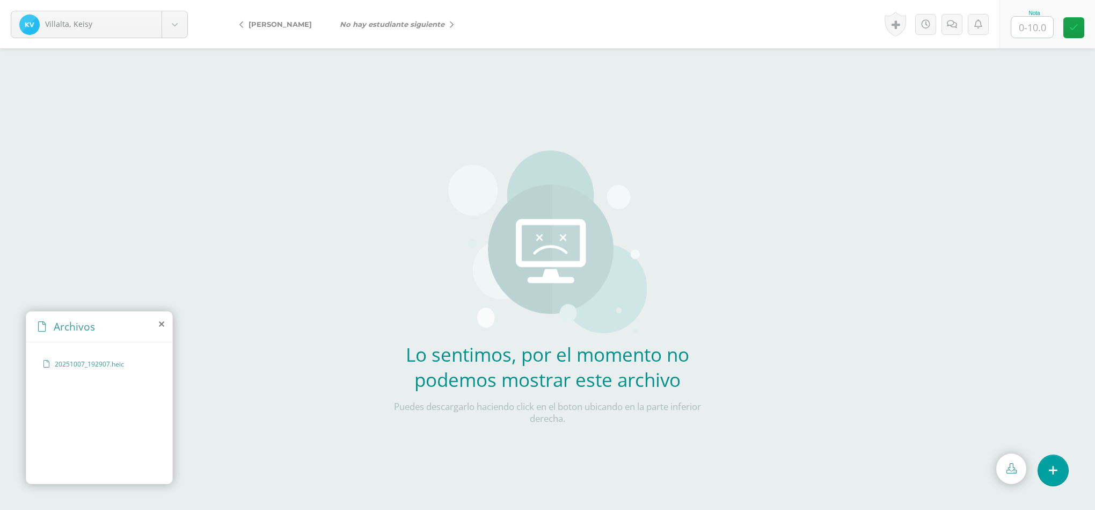
click at [106, 367] on span "20251007_192907.heic" at bounding box center [99, 363] width 88 height 9
drag, startPoint x: 387, startPoint y: 234, endPoint x: 403, endPoint y: 252, distance: 24.7
click at [388, 236] on div at bounding box center [547, 278] width 1095 height 461
click at [1028, 24] on input "text" at bounding box center [1033, 27] width 42 height 21
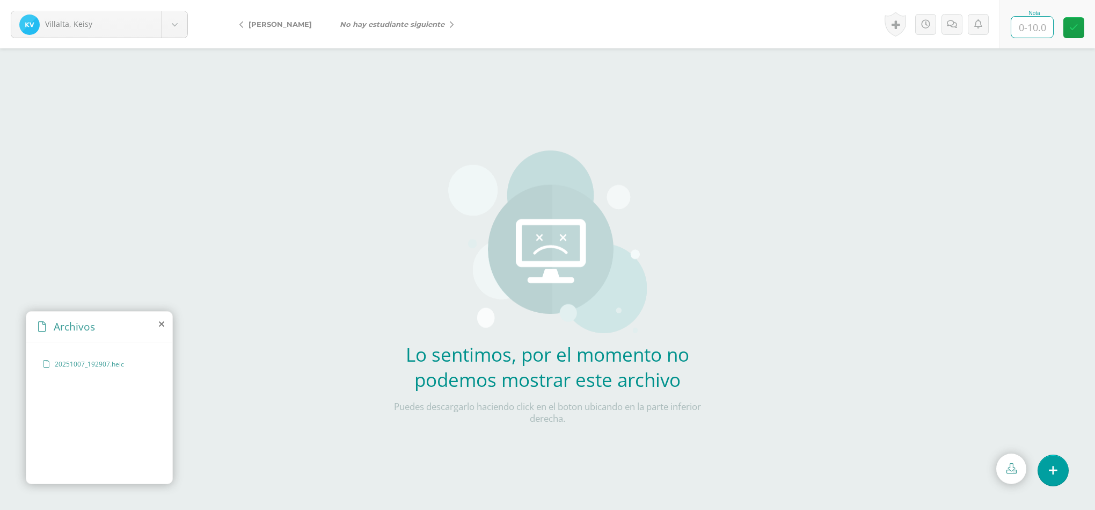
type input "1"
